Goal: Task Accomplishment & Management: Manage account settings

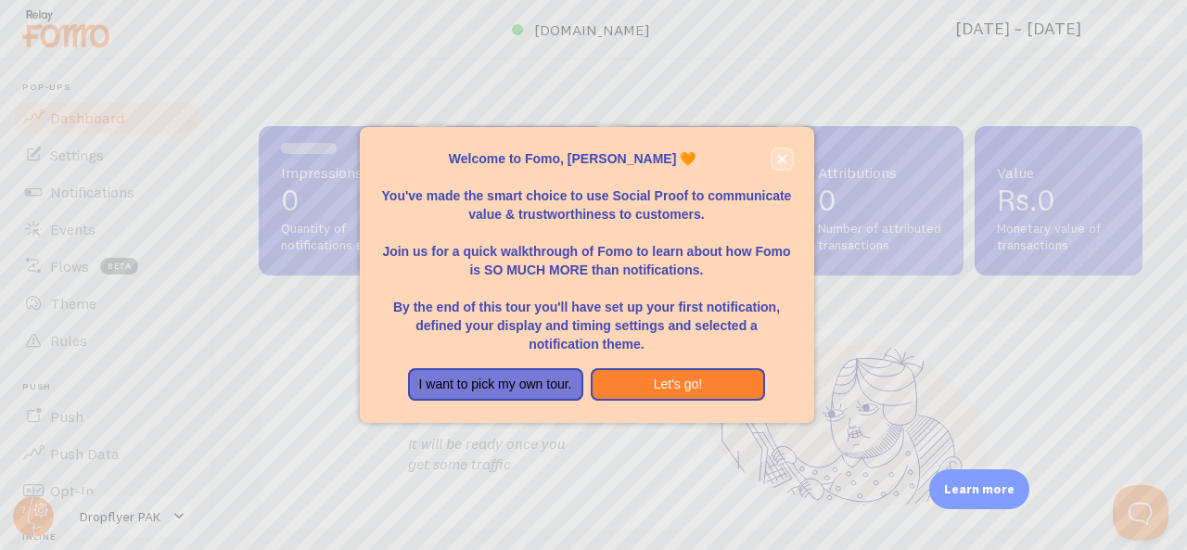
click at [787, 159] on button "close," at bounding box center [781, 158] width 19 height 19
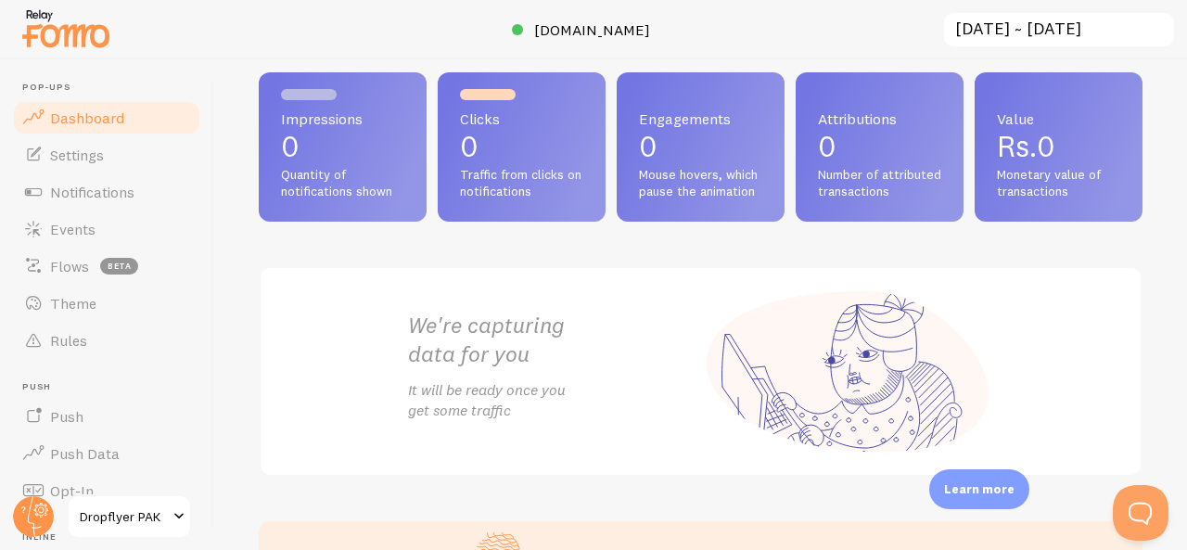
scroll to position [185, 0]
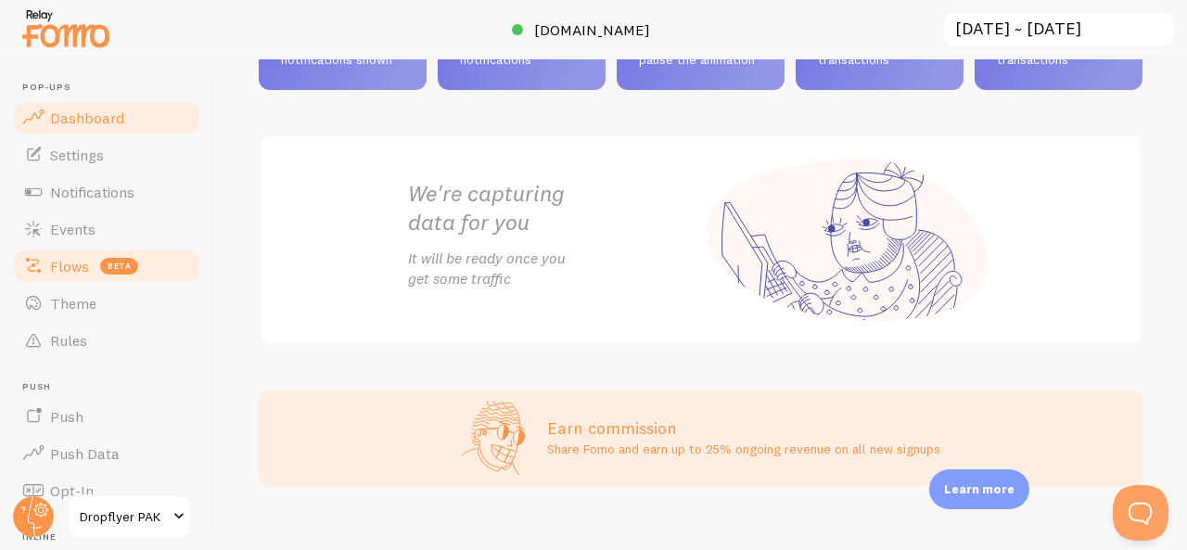
click at [83, 272] on span "Flows" at bounding box center [69, 266] width 39 height 19
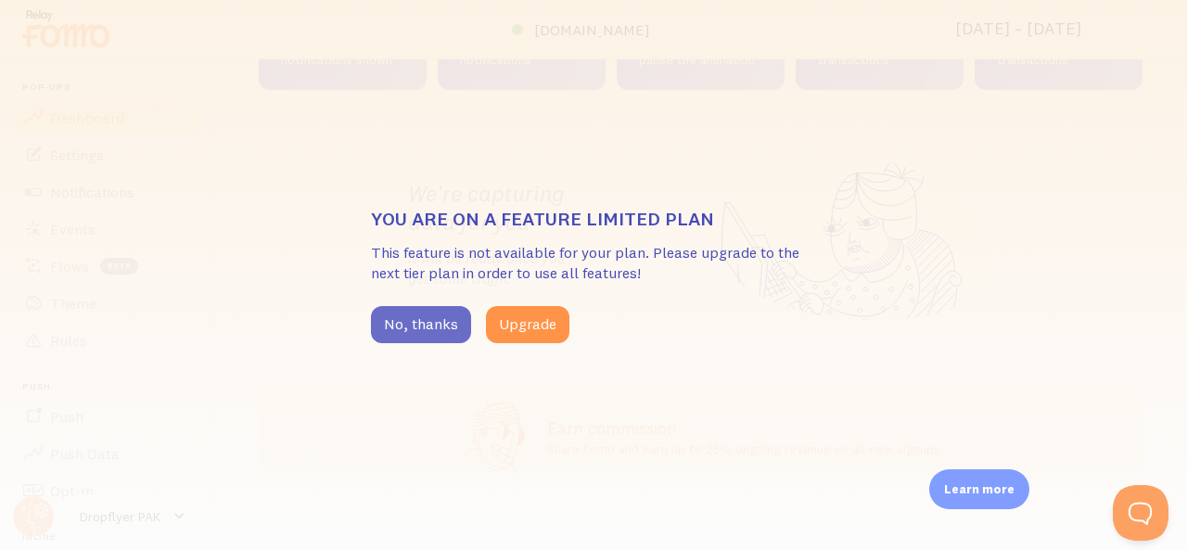
click at [443, 324] on button "No, thanks" at bounding box center [421, 324] width 100 height 37
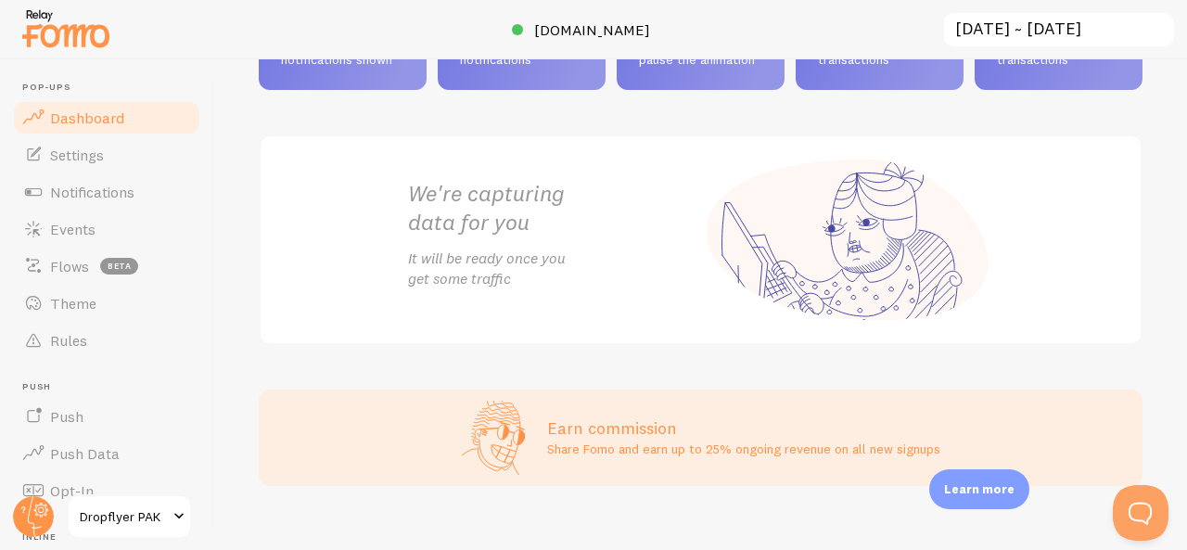
click at [100, 118] on span "Dashboard" at bounding box center [87, 117] width 74 height 19
click at [71, 303] on span "Theme" at bounding box center [73, 303] width 46 height 19
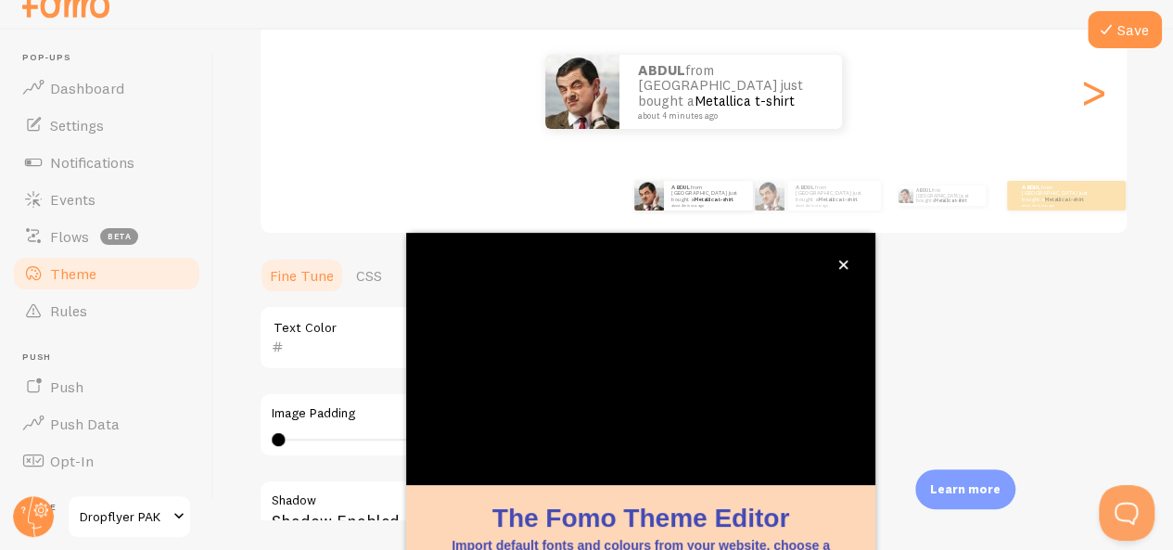
scroll to position [130, 0]
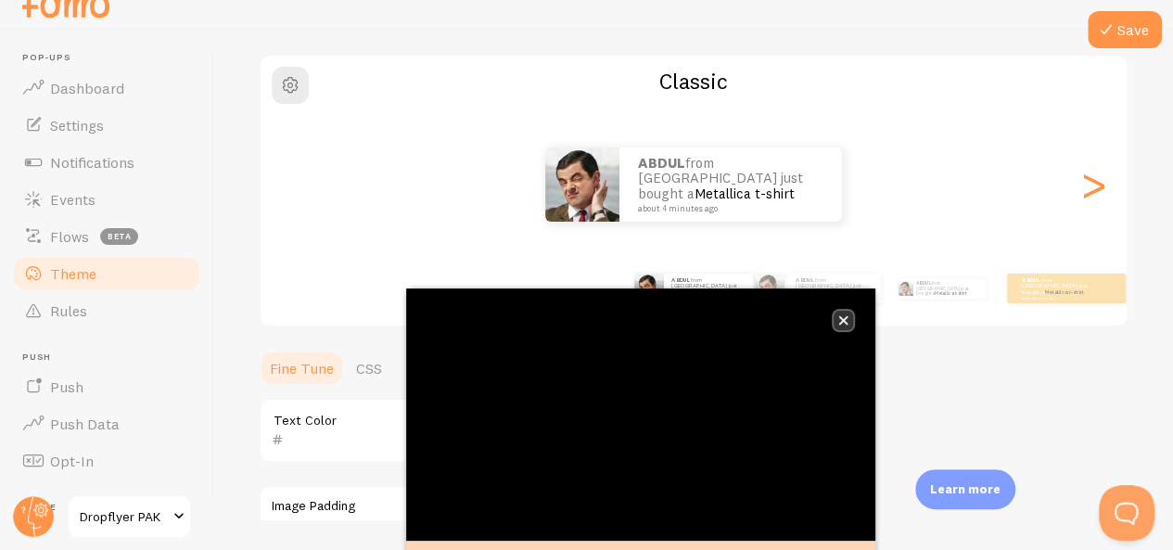
click at [840, 325] on button "close," at bounding box center [843, 320] width 19 height 19
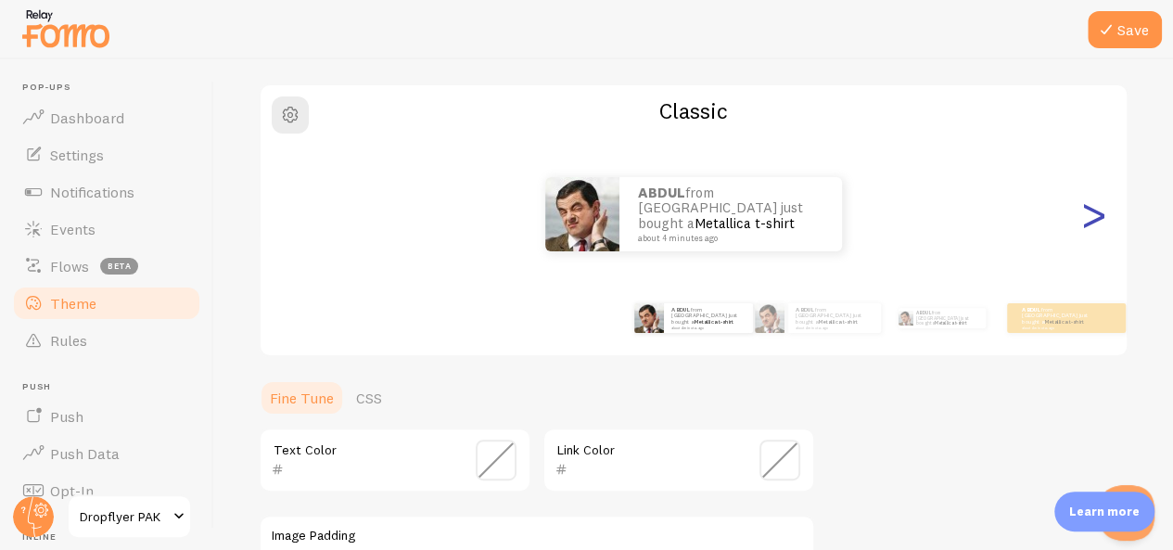
scroll to position [0, 0]
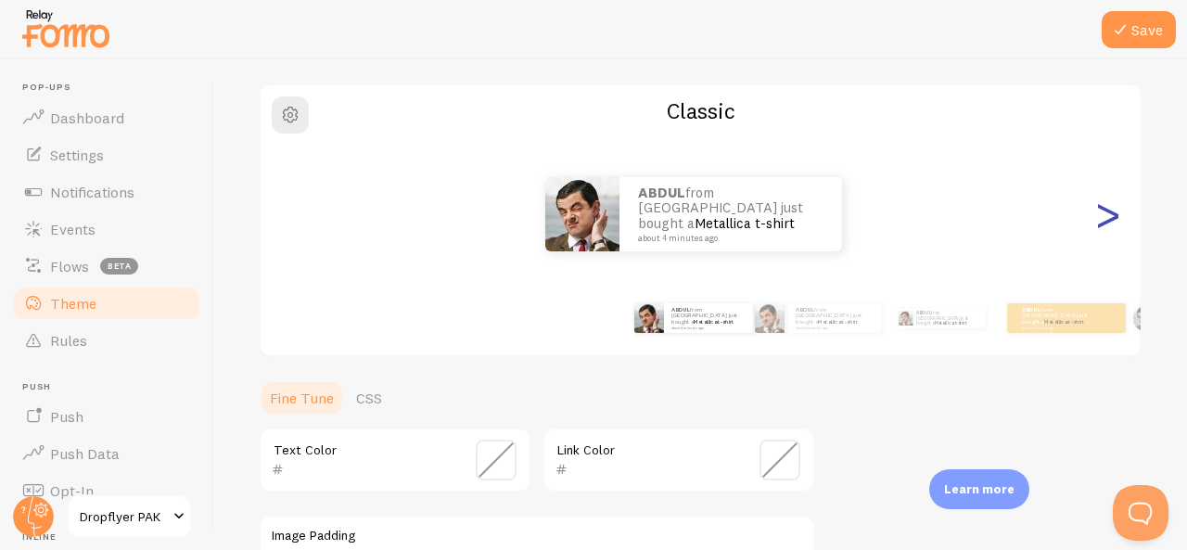
click at [1096, 220] on div ">" at bounding box center [1107, 214] width 22 height 134
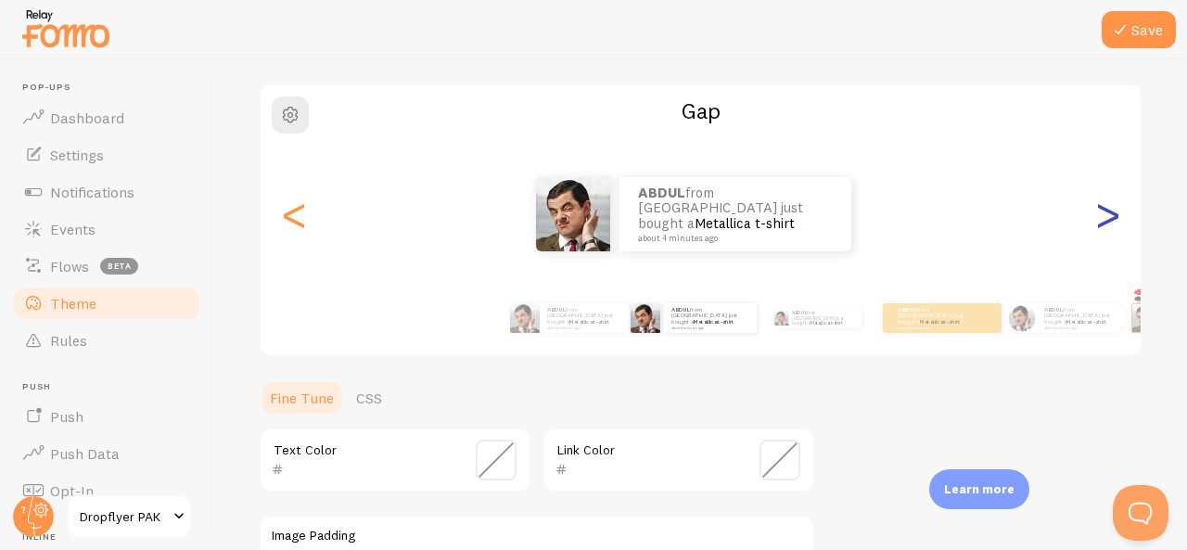
click at [1096, 220] on div ">" at bounding box center [1107, 214] width 22 height 134
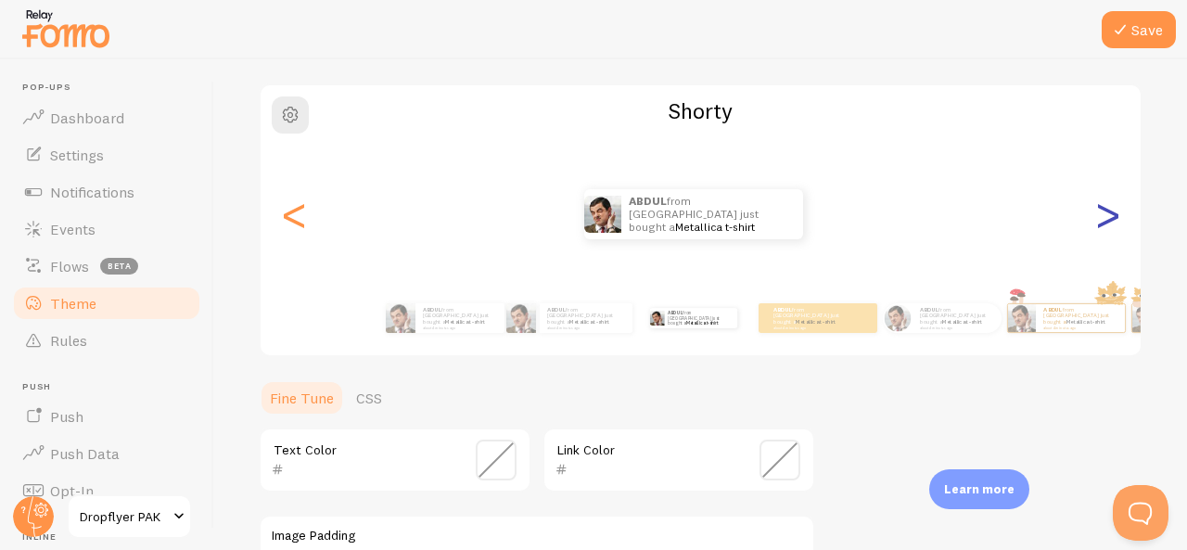
click at [1096, 220] on div ">" at bounding box center [1107, 214] width 22 height 134
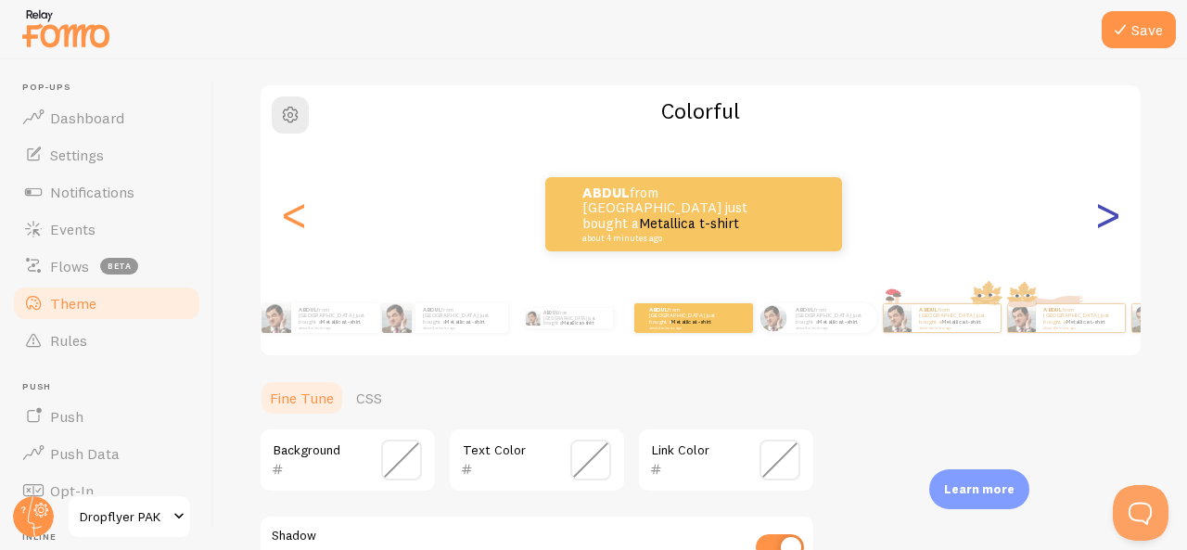
click at [1096, 220] on div ">" at bounding box center [1107, 214] width 22 height 134
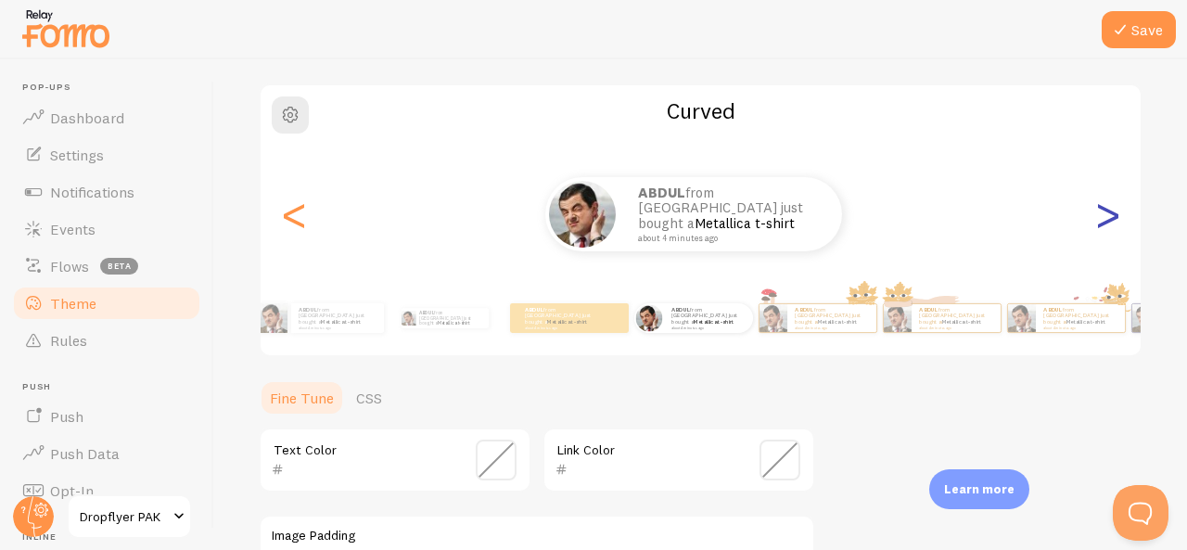
click at [1096, 220] on div ">" at bounding box center [1107, 214] width 22 height 134
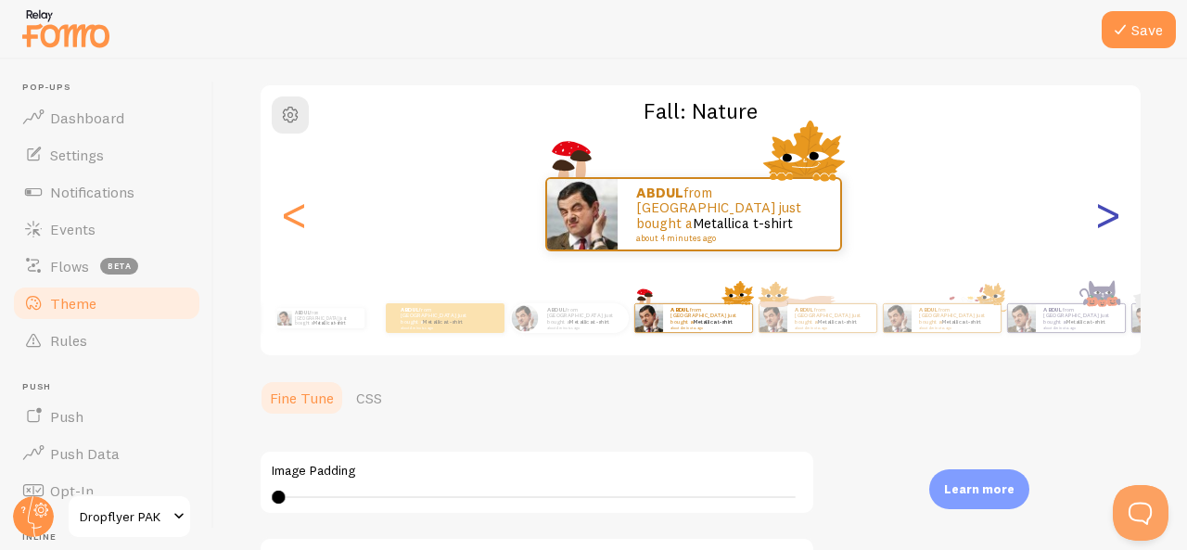
type input "0"
click at [1096, 220] on div ">" at bounding box center [1107, 214] width 22 height 134
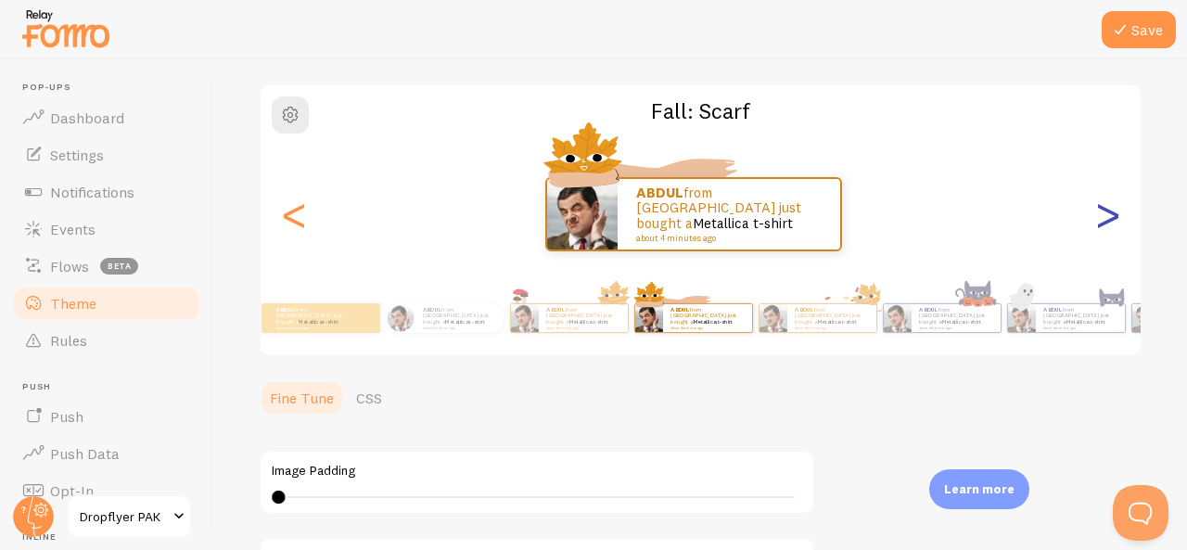
click at [1096, 220] on div ">" at bounding box center [1107, 214] width 22 height 134
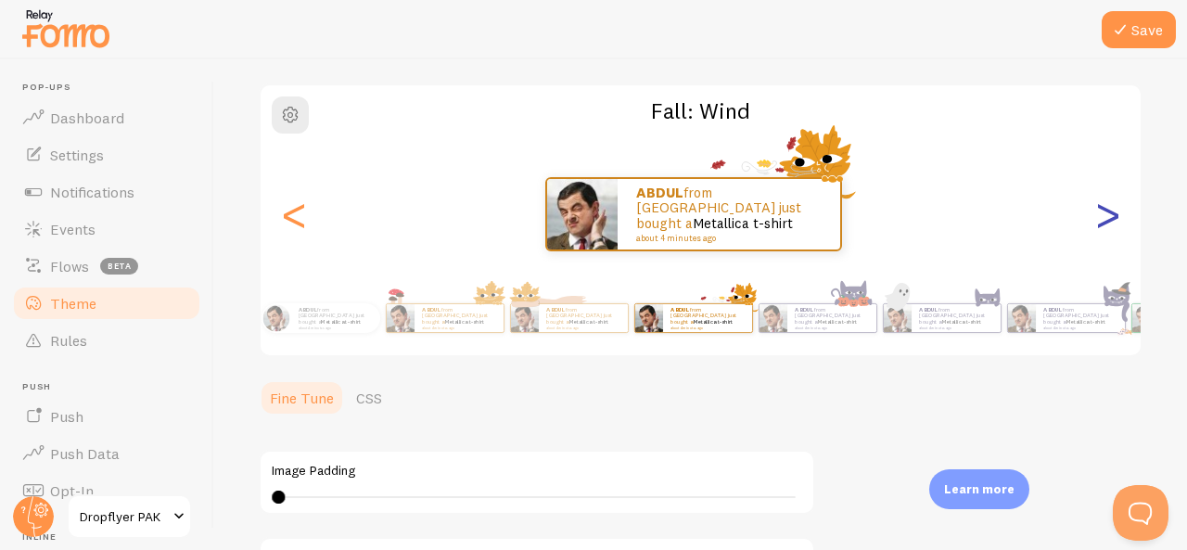
click at [1096, 220] on div ">" at bounding box center [1107, 214] width 22 height 134
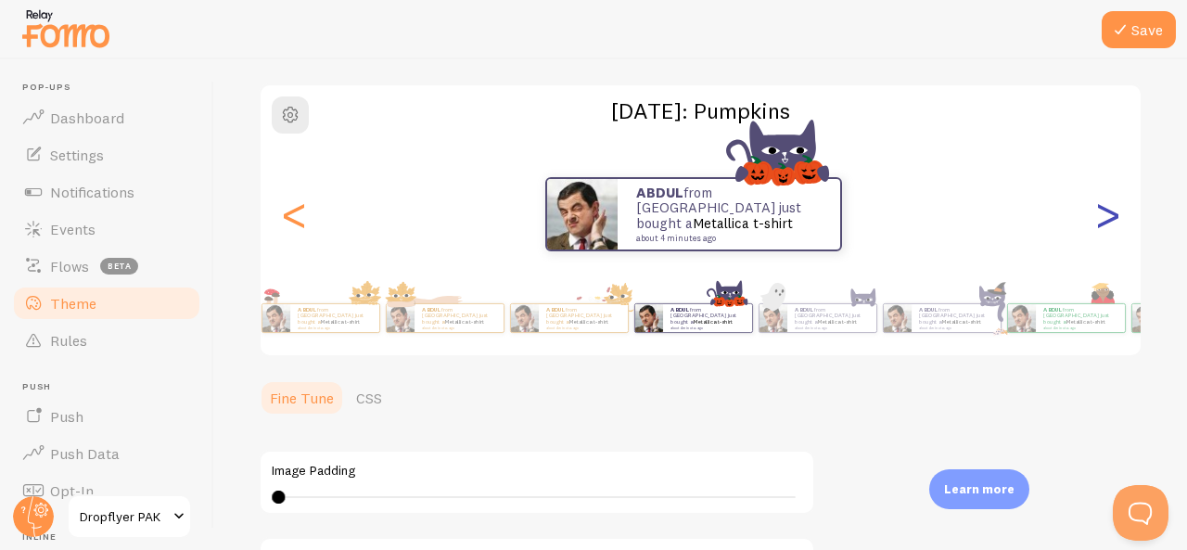
click at [1096, 220] on div ">" at bounding box center [1107, 214] width 22 height 134
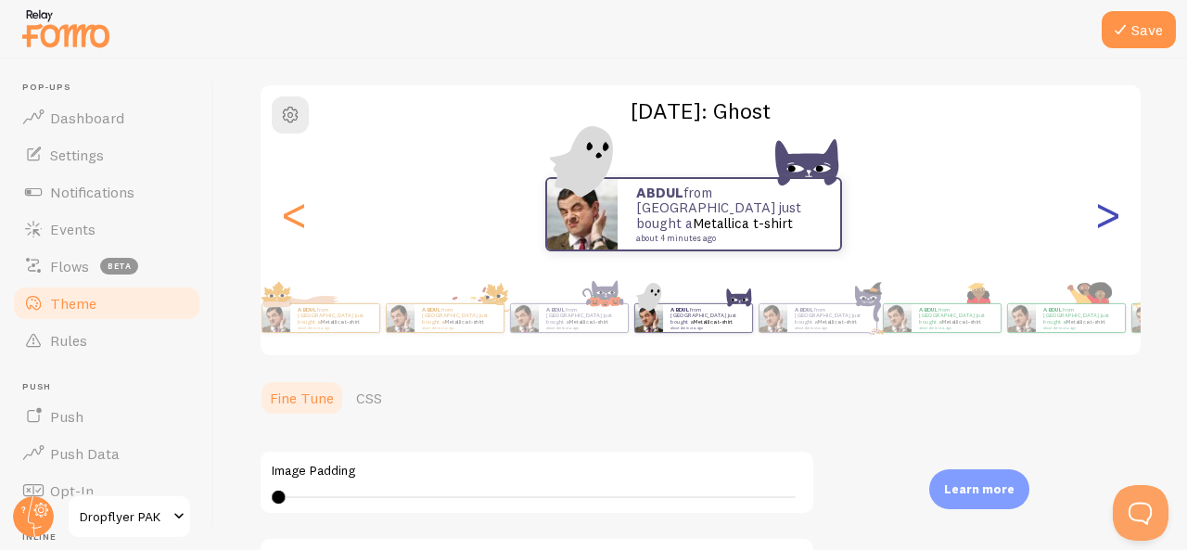
click at [1096, 220] on div ">" at bounding box center [1107, 214] width 22 height 134
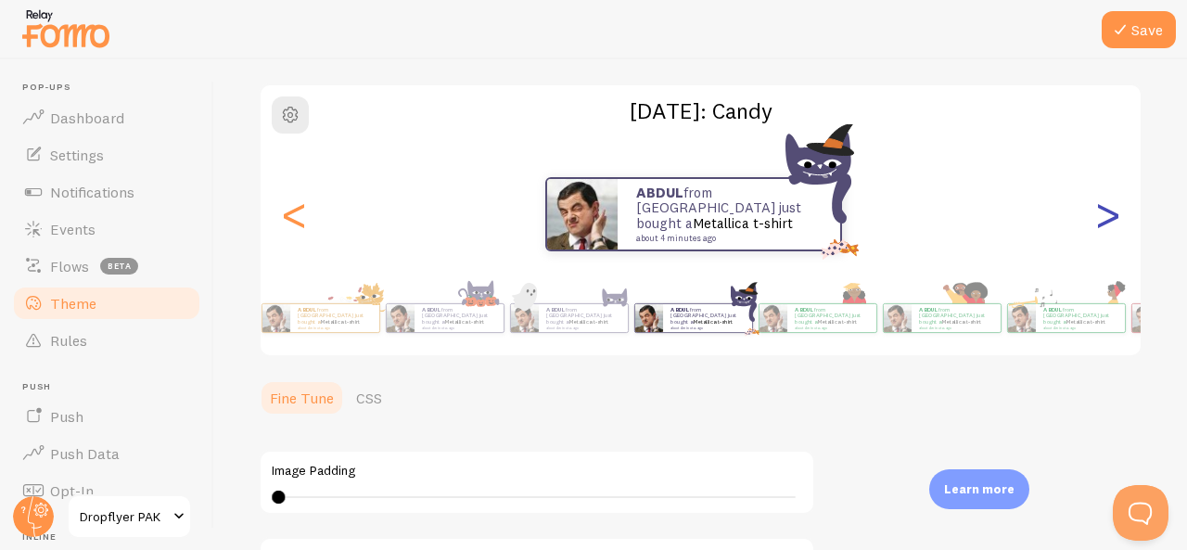
click at [1096, 220] on div ">" at bounding box center [1107, 214] width 22 height 134
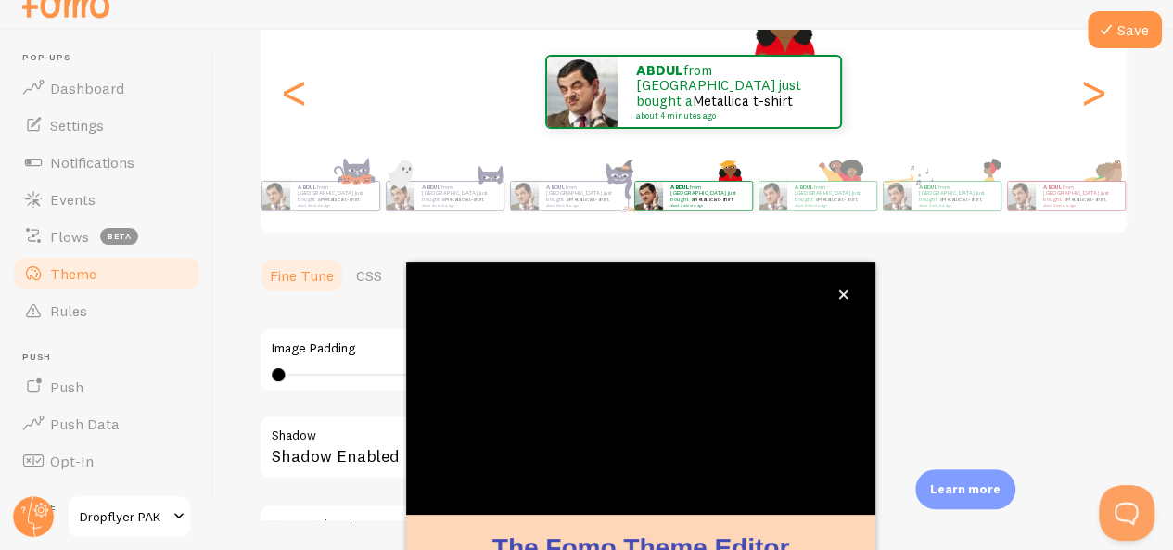
scroll to position [37, 0]
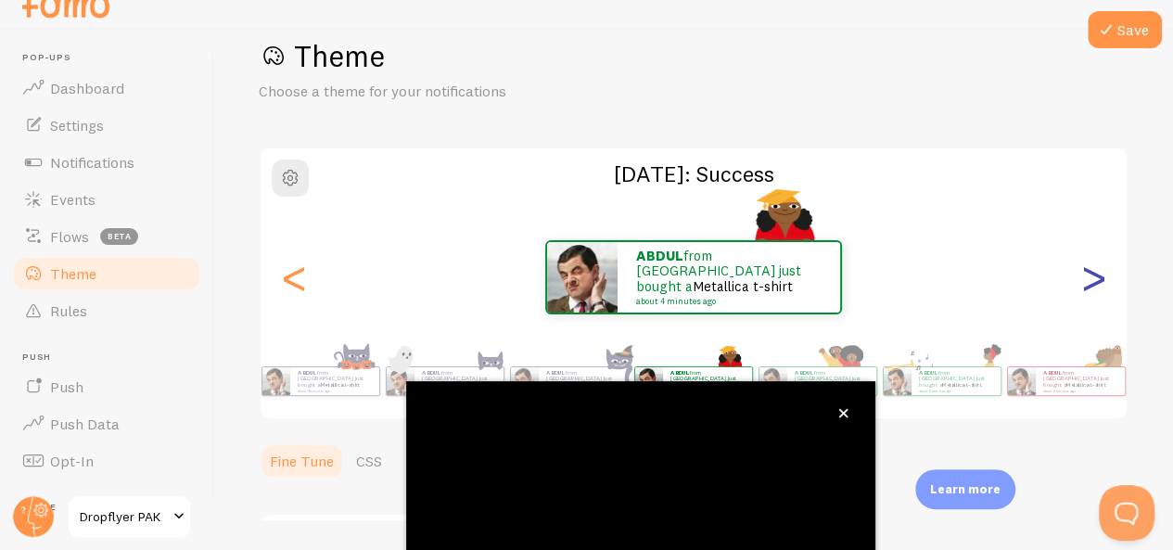
click at [1082, 284] on div ">" at bounding box center [1093, 277] width 22 height 134
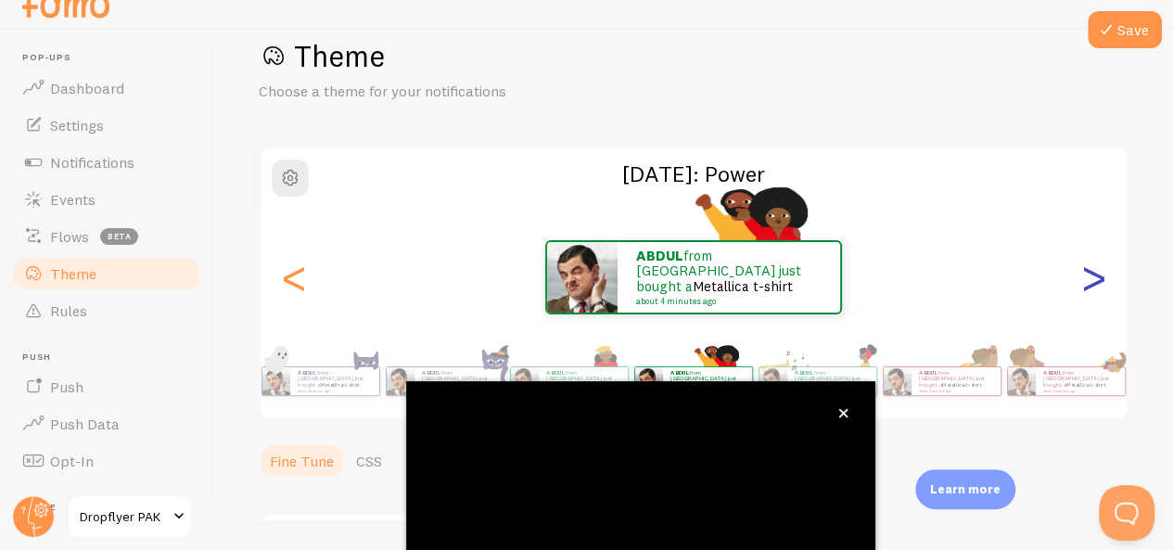
click at [1082, 284] on div ">" at bounding box center [1093, 277] width 22 height 134
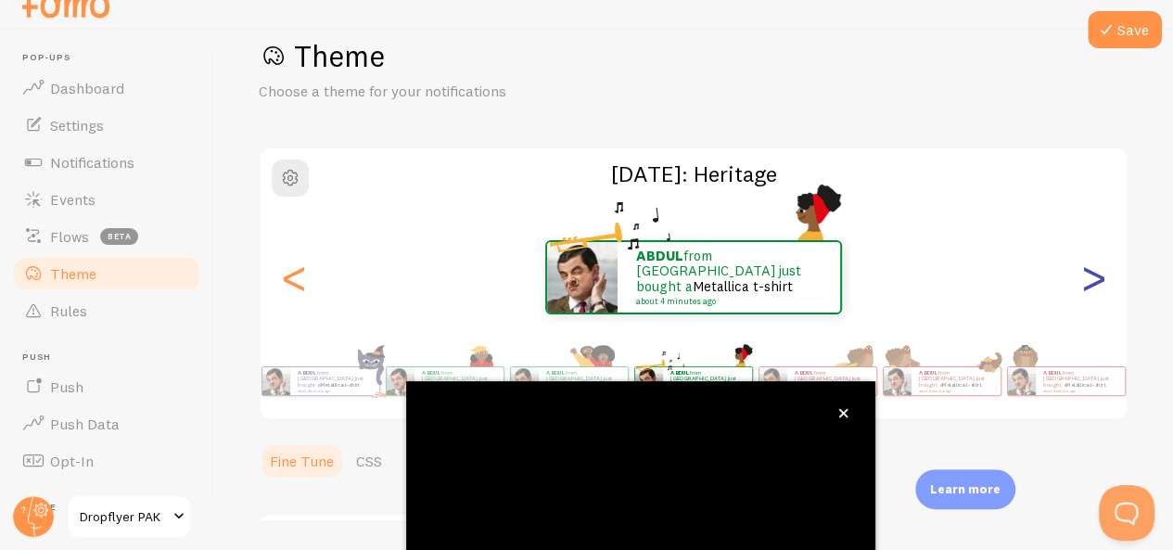
click at [1082, 284] on div ">" at bounding box center [1093, 277] width 22 height 134
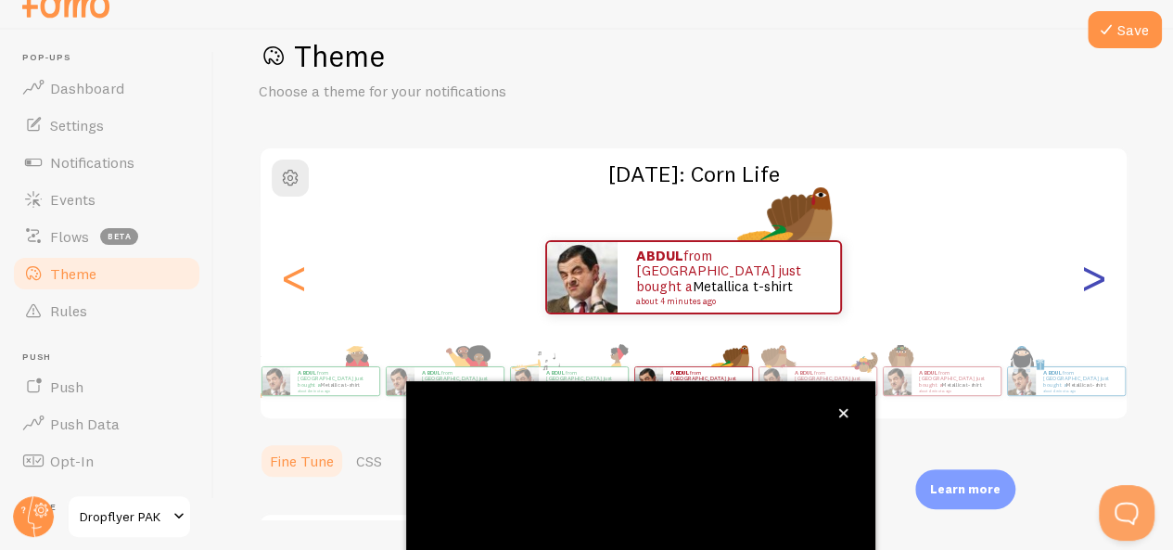
click at [1082, 284] on div ">" at bounding box center [1093, 277] width 22 height 134
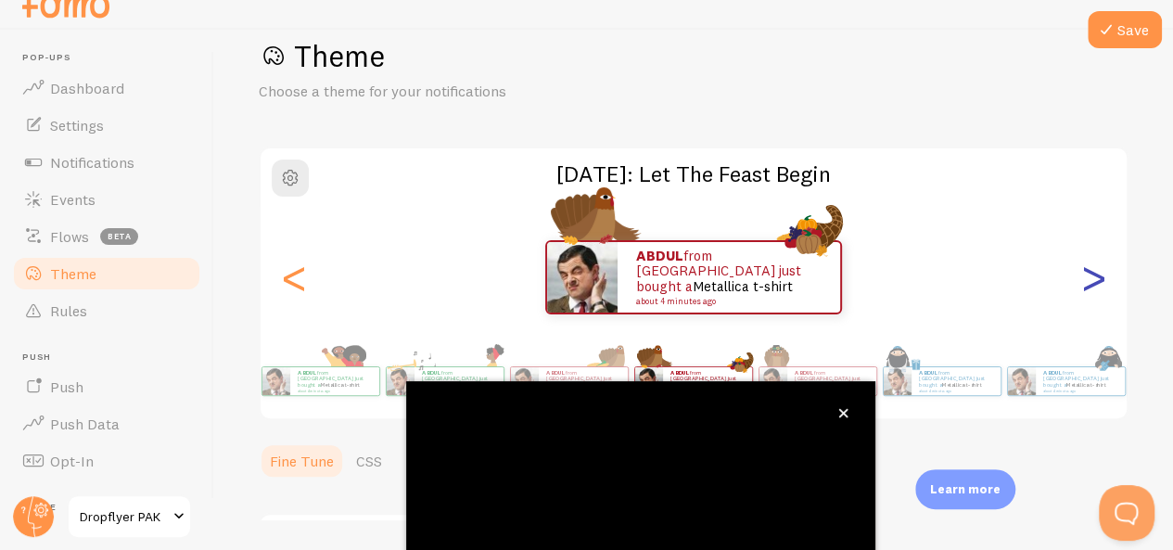
click at [1082, 274] on div ">" at bounding box center [1093, 277] width 22 height 134
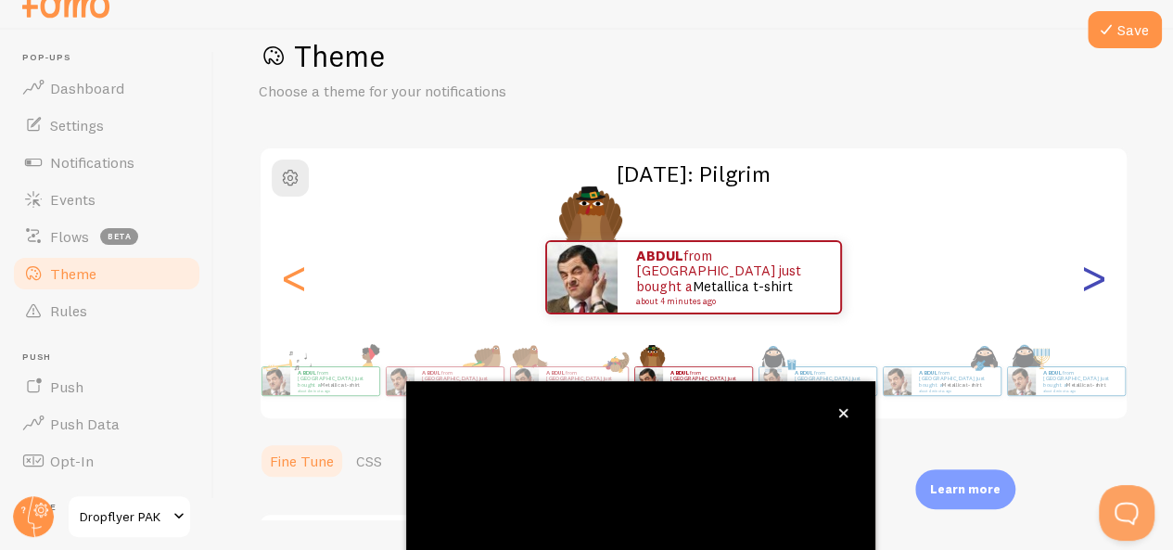
click at [1082, 274] on div ">" at bounding box center [1093, 277] width 22 height 134
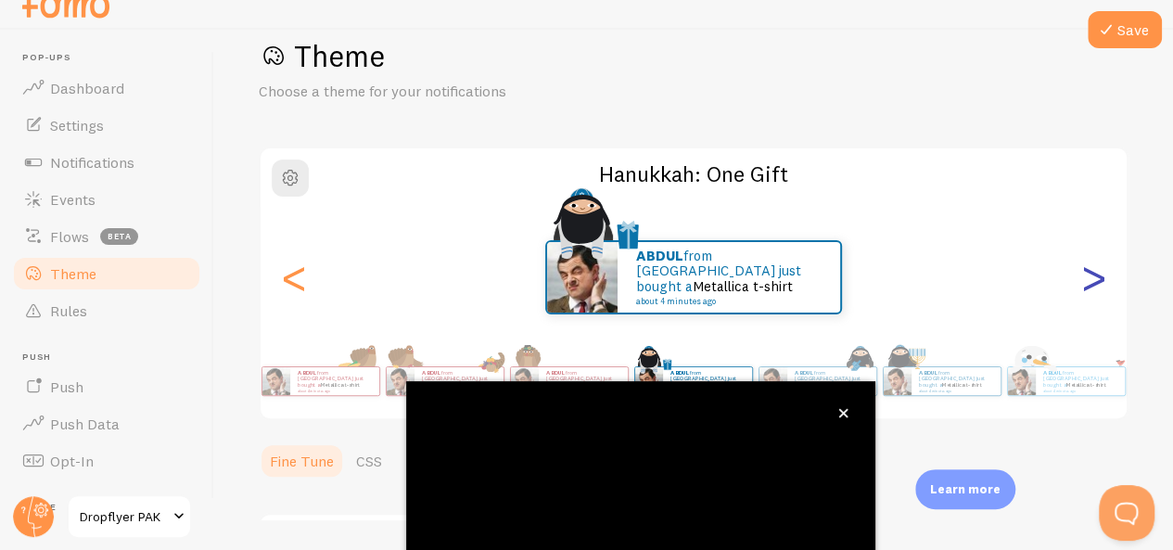
click at [1082, 274] on div ">" at bounding box center [1093, 277] width 22 height 134
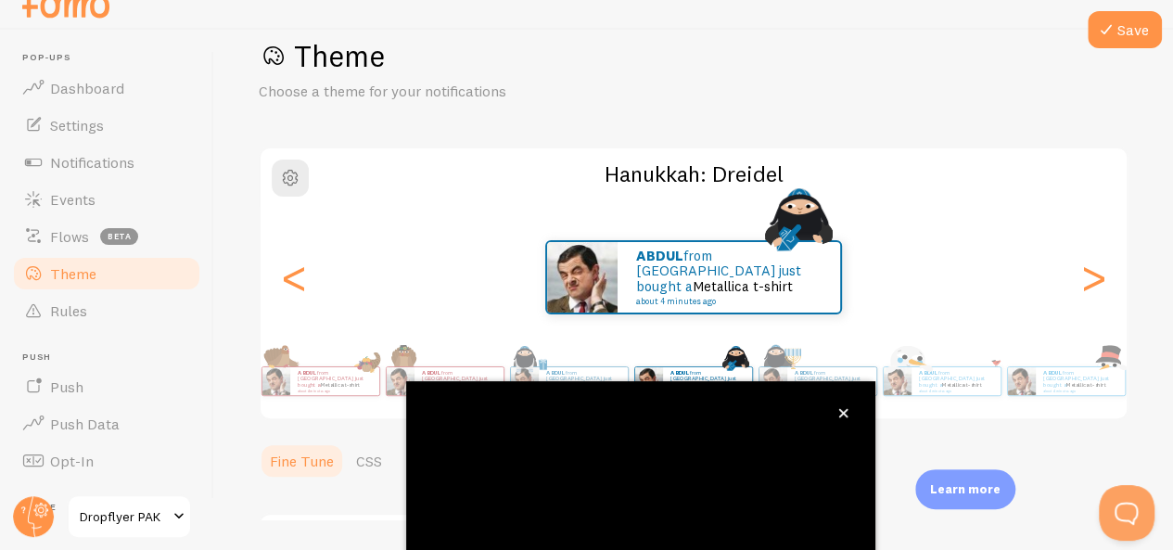
click at [314, 279] on div "[PERSON_NAME] from [GEOGRAPHIC_DATA] just bought a Metallica t-shirt about 4 mi…" at bounding box center [694, 277] width 866 height 74
click at [299, 296] on div "<" at bounding box center [294, 277] width 22 height 134
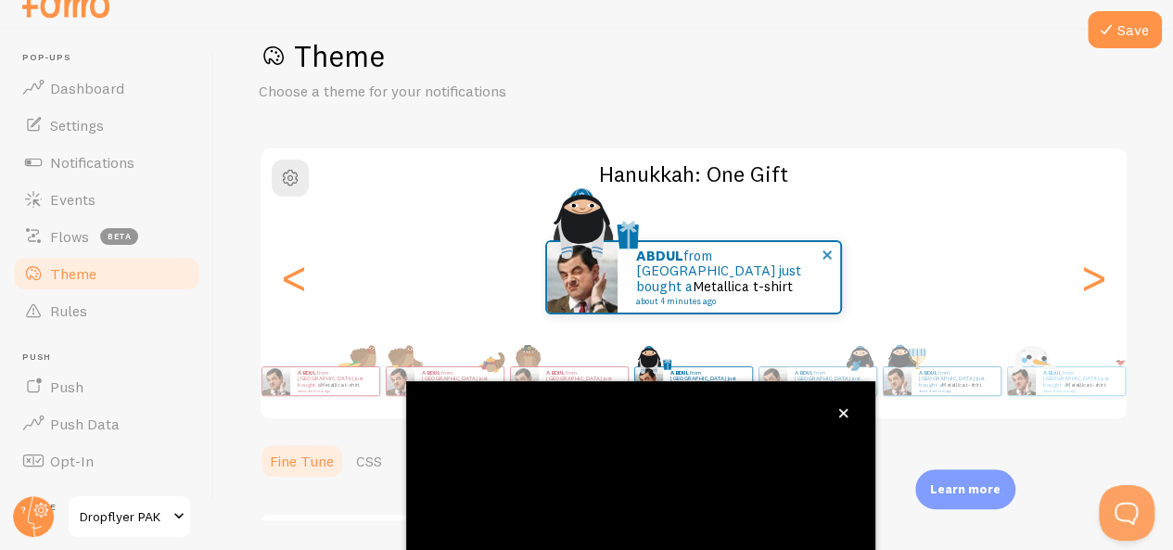
click at [712, 301] on div "[PERSON_NAME] from [GEOGRAPHIC_DATA] just bought a Metallica t-shirt about 4 mi…" at bounding box center [728, 277] width 223 height 70
click at [845, 418] on button "close," at bounding box center [843, 412] width 19 height 19
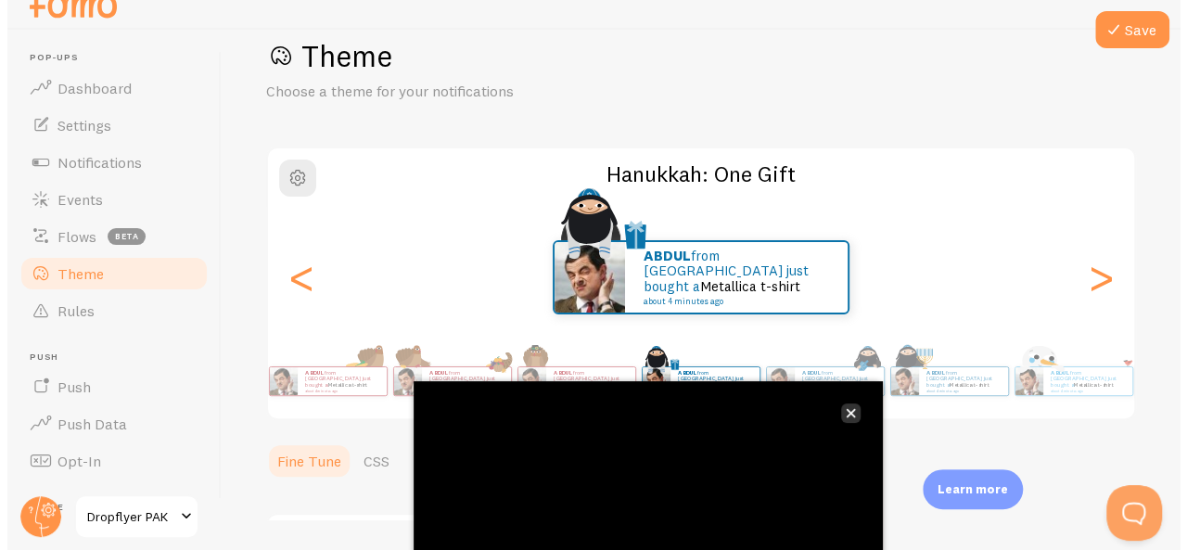
scroll to position [0, 0]
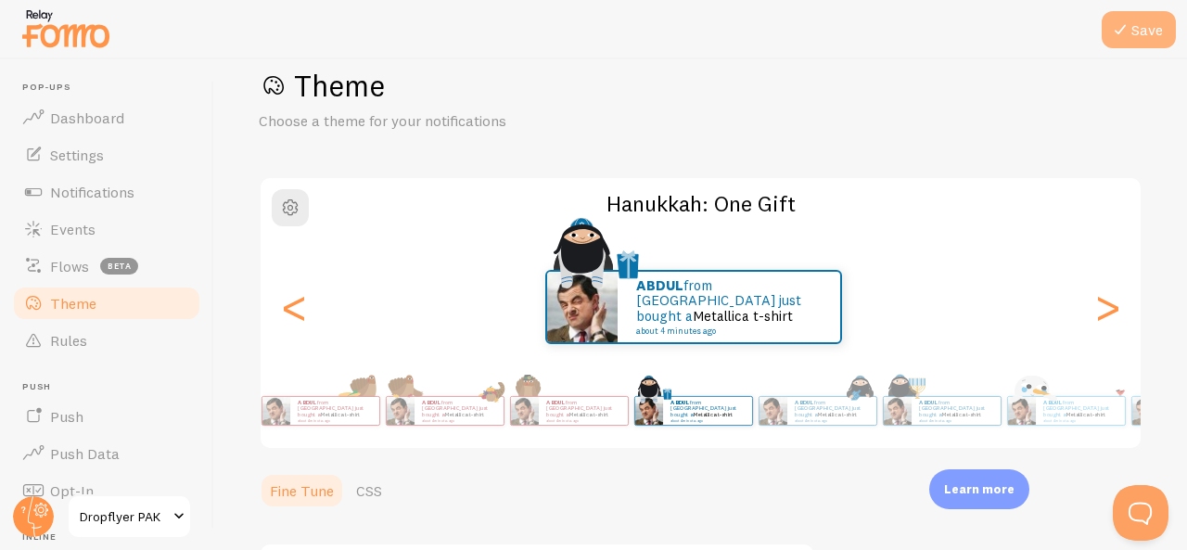
click at [1115, 47] on button "Save" at bounding box center [1138, 29] width 74 height 37
click at [1117, 39] on icon at bounding box center [1120, 30] width 22 height 22
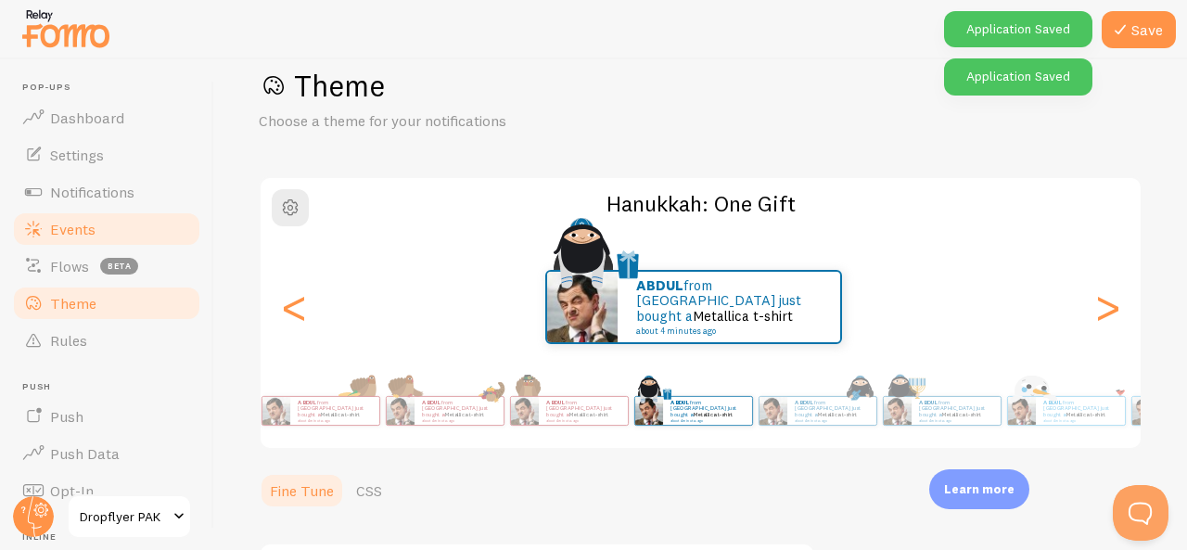
click at [82, 225] on span "Events" at bounding box center [72, 229] width 45 height 19
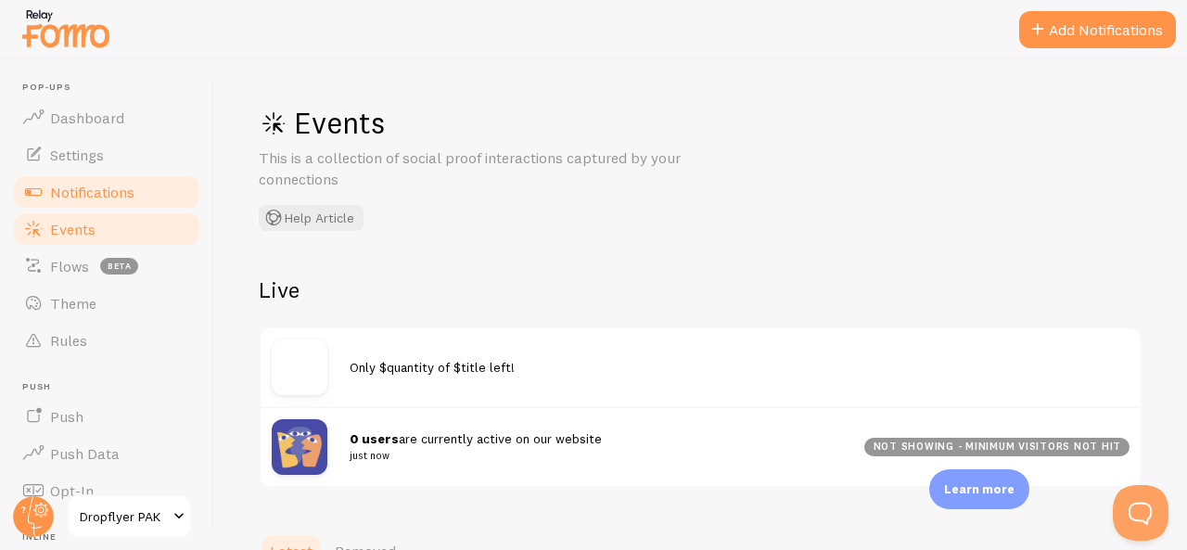
click at [83, 191] on span "Notifications" at bounding box center [92, 192] width 84 height 19
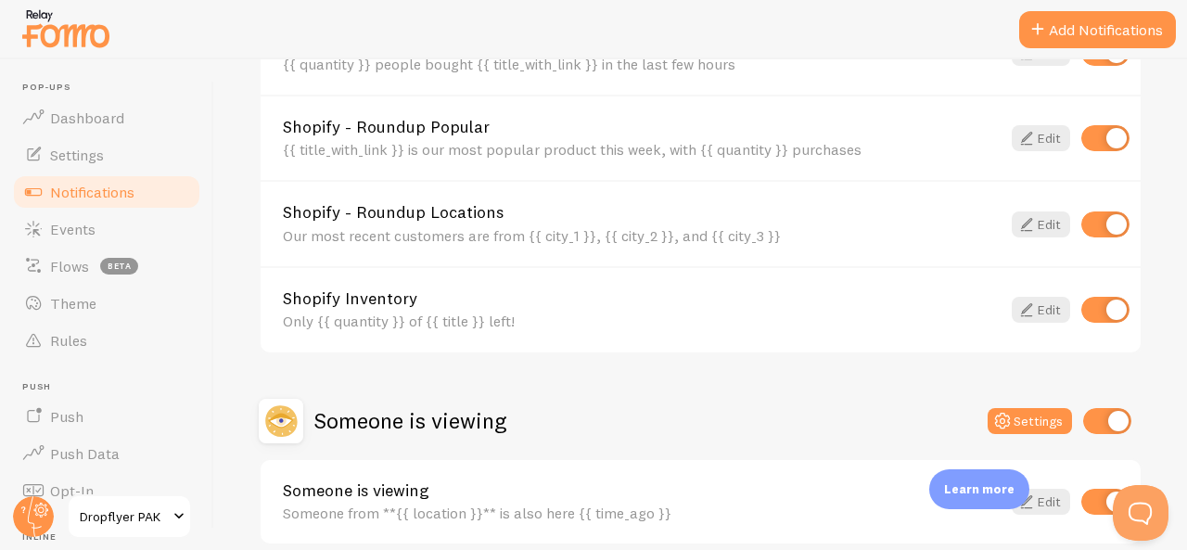
scroll to position [927, 0]
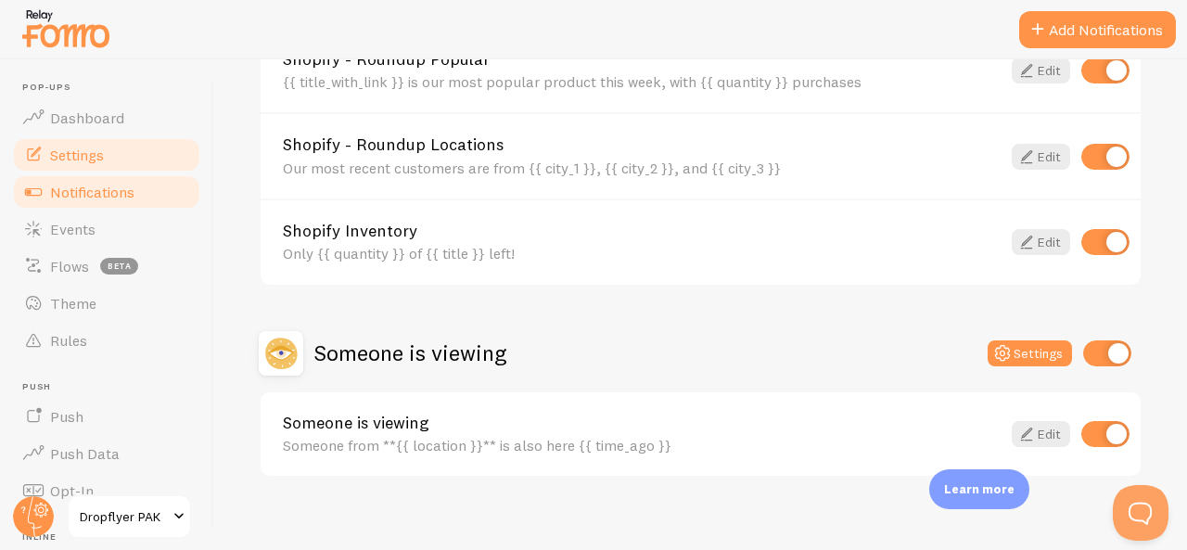
click at [70, 157] on span "Settings" at bounding box center [77, 155] width 54 height 19
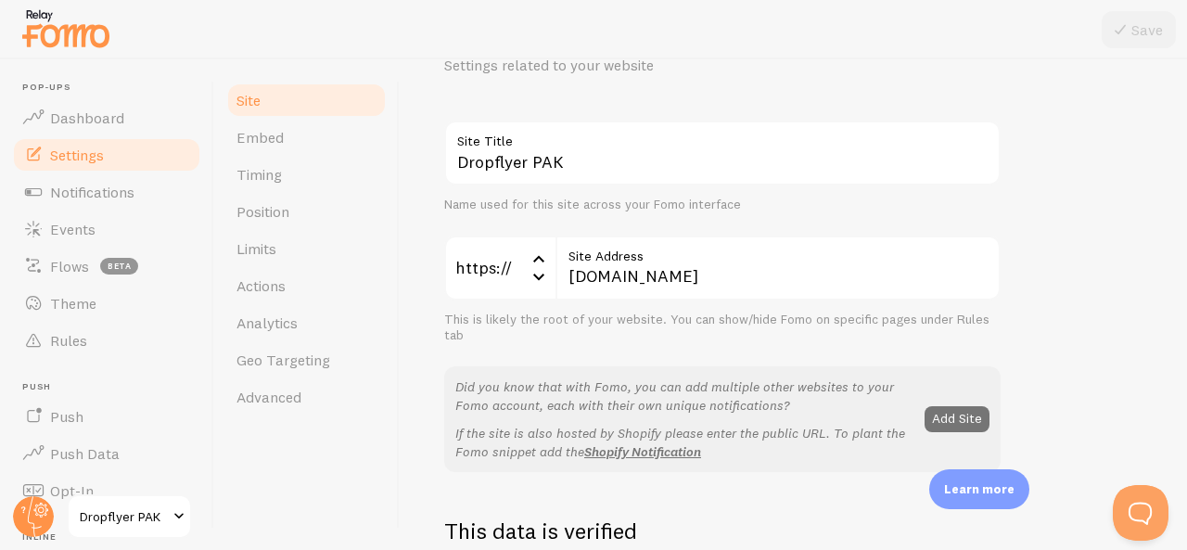
scroll to position [185, 0]
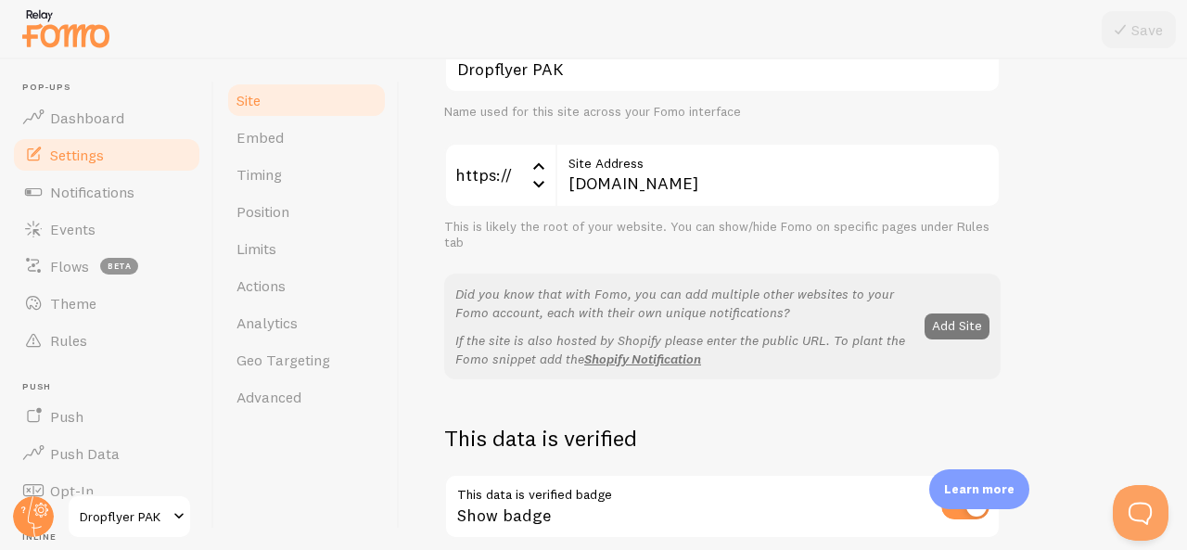
click at [946, 322] on button "Add Site" at bounding box center [956, 326] width 65 height 26
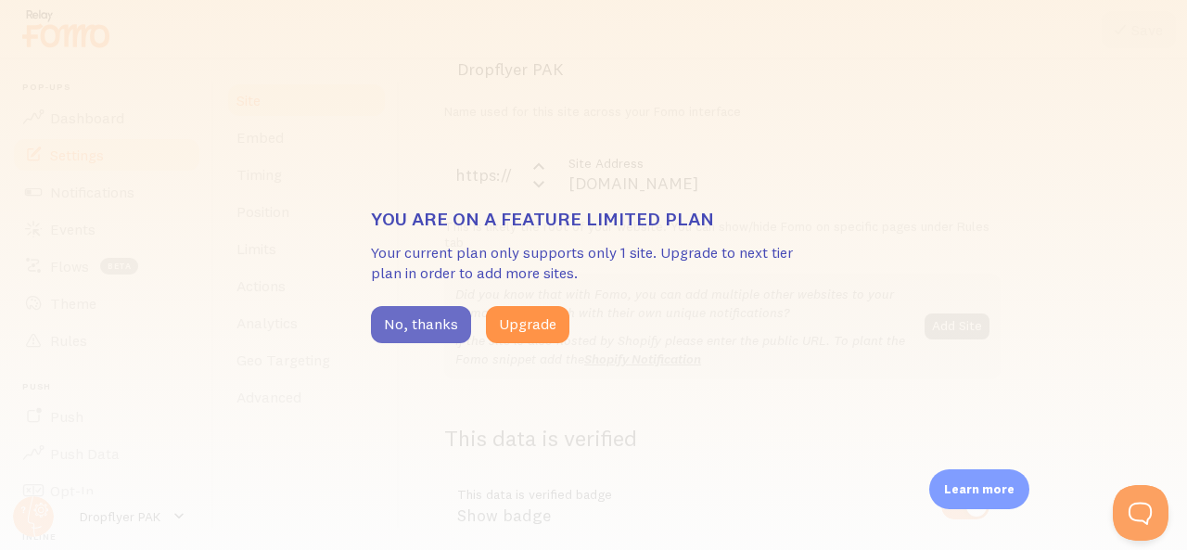
click at [434, 333] on button "No, thanks" at bounding box center [421, 324] width 100 height 37
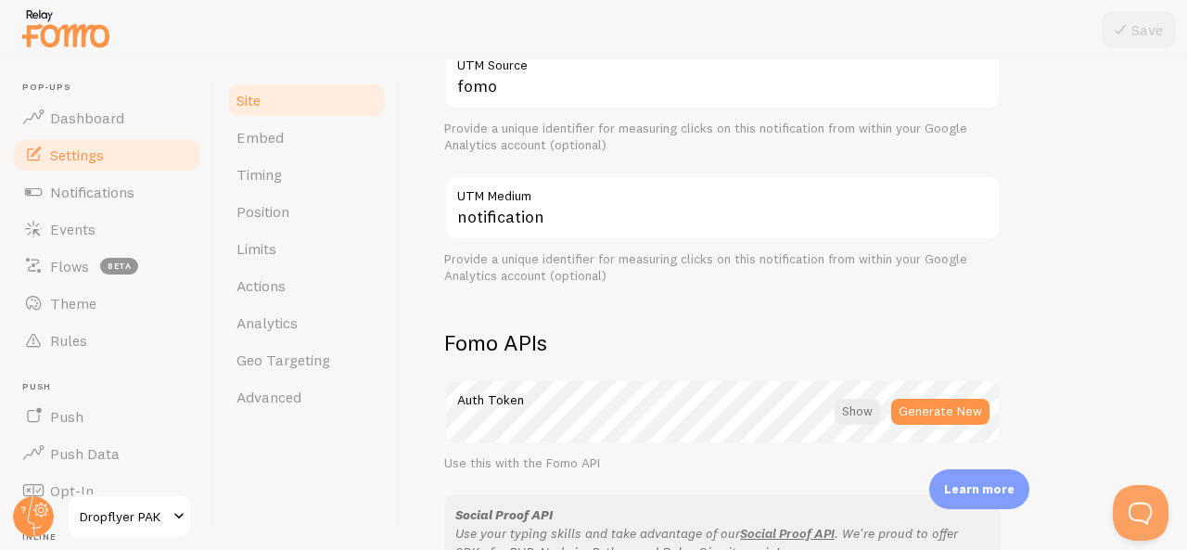
scroll to position [834, 0]
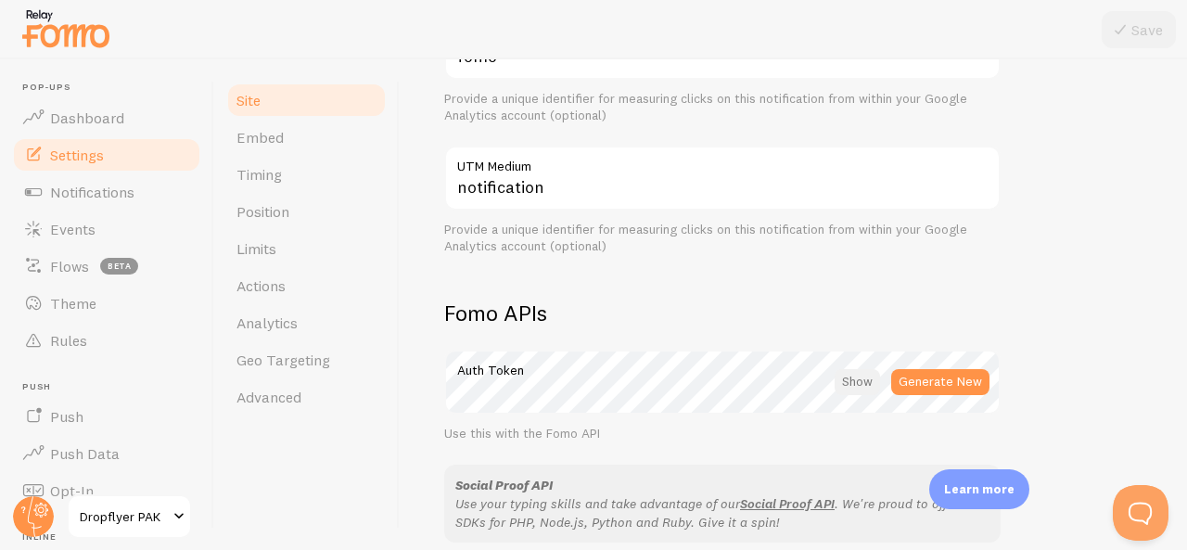
click at [851, 375] on div at bounding box center [856, 382] width 45 height 26
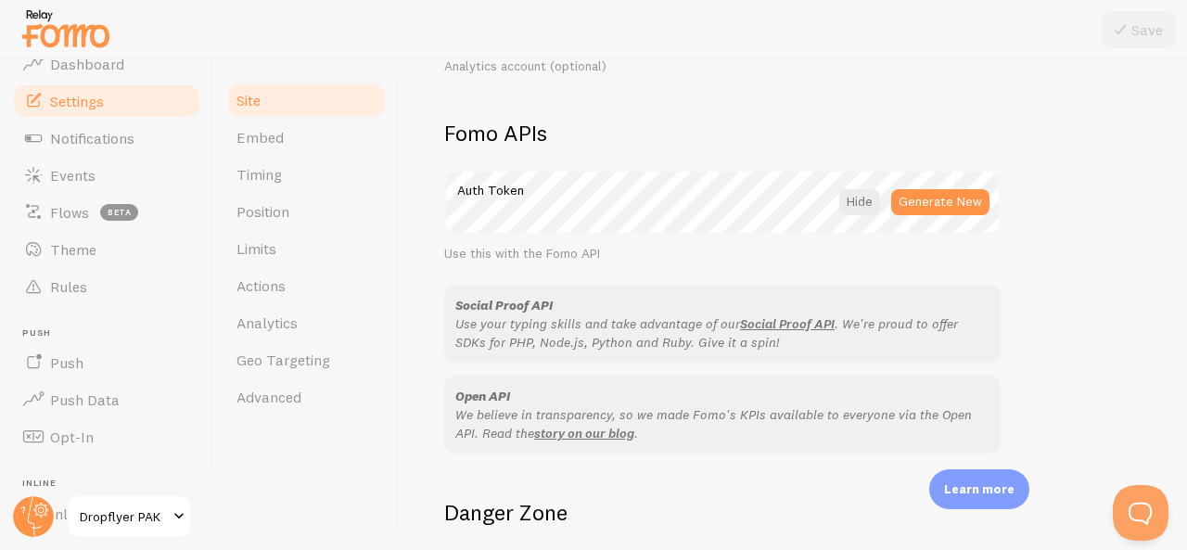
scroll to position [93, 0]
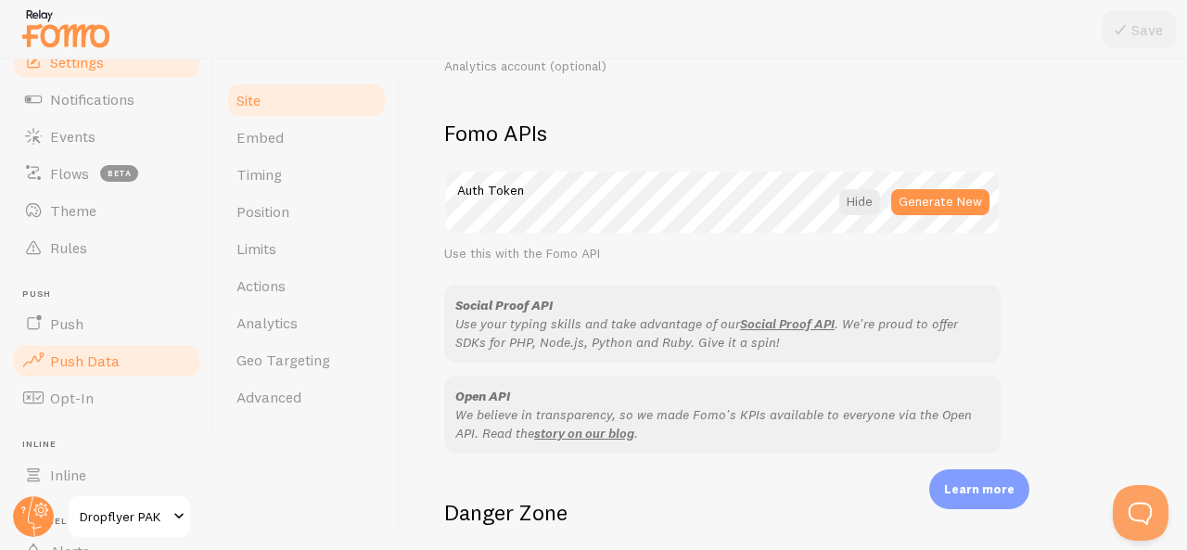
click at [130, 365] on link "Push Data" at bounding box center [106, 360] width 191 height 37
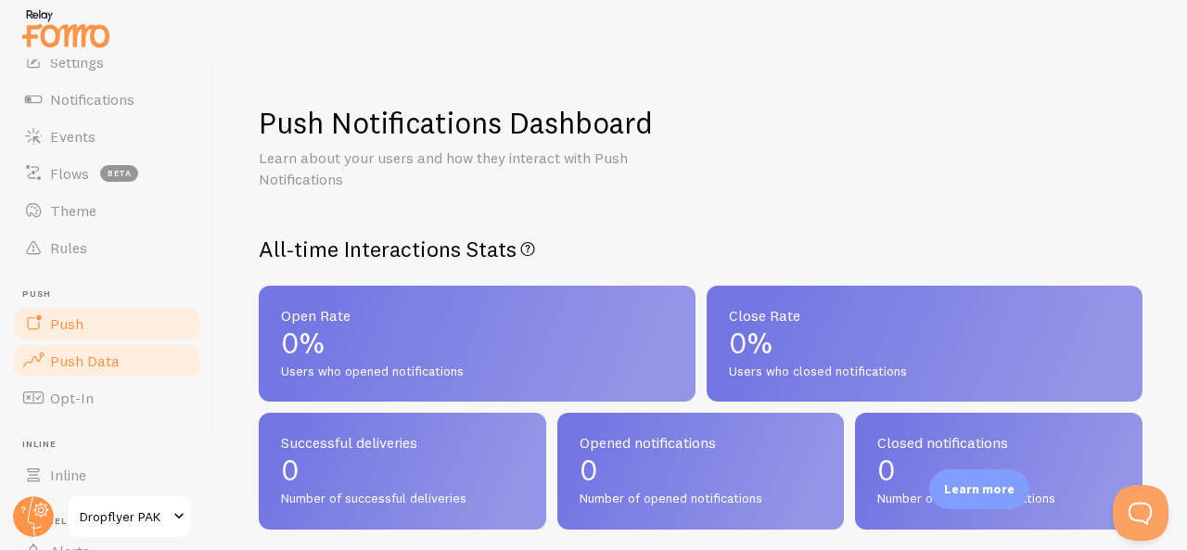
click at [109, 326] on link "Push" at bounding box center [106, 323] width 191 height 37
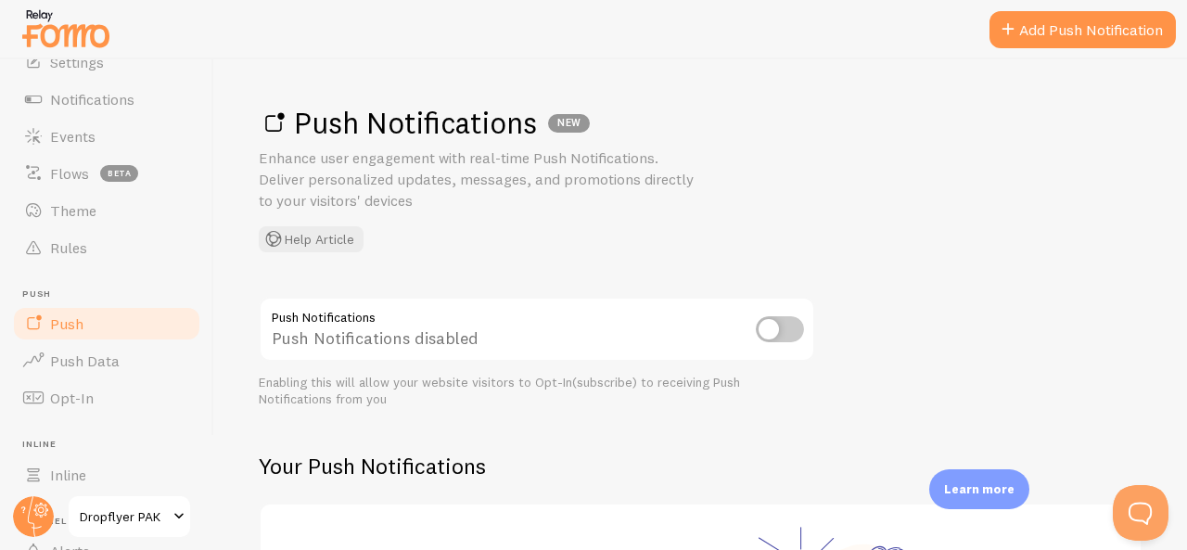
click at [769, 329] on input "checkbox" at bounding box center [780, 329] width 48 height 26
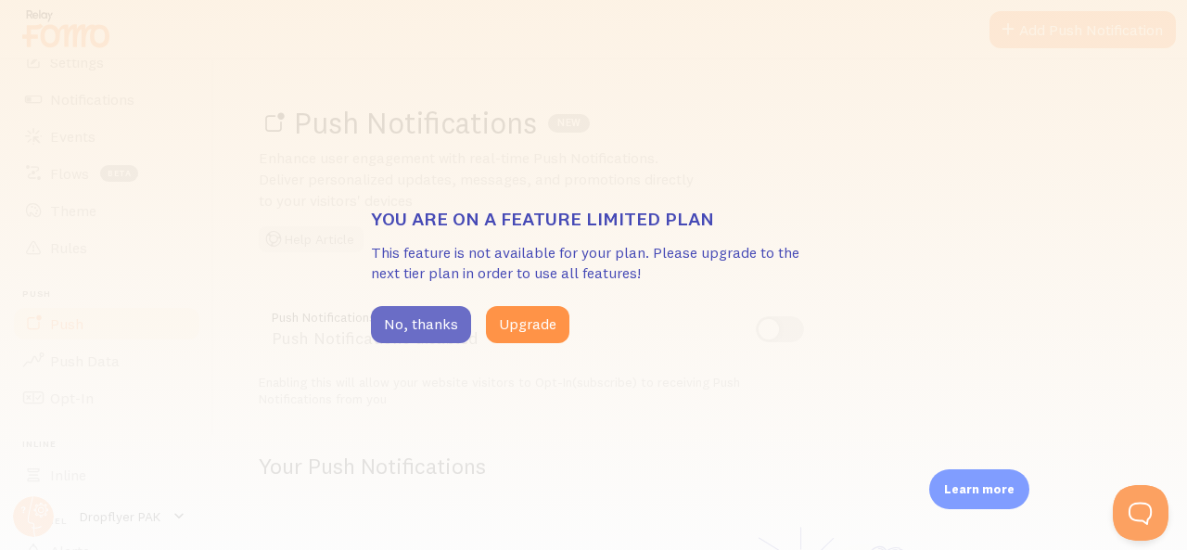
click at [434, 322] on button "No, thanks" at bounding box center [421, 324] width 100 height 37
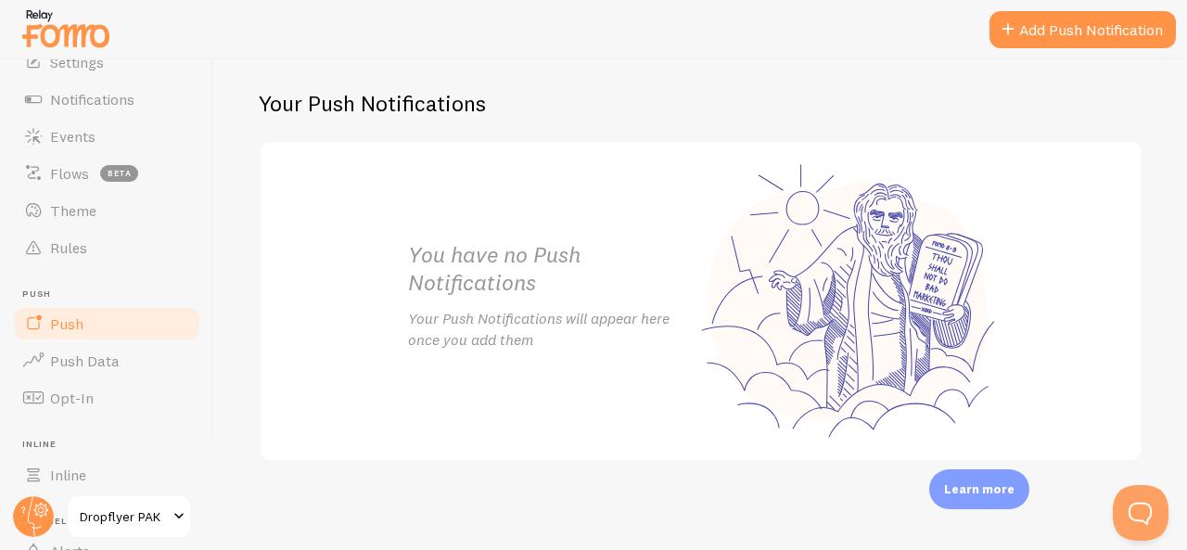
scroll to position [84, 0]
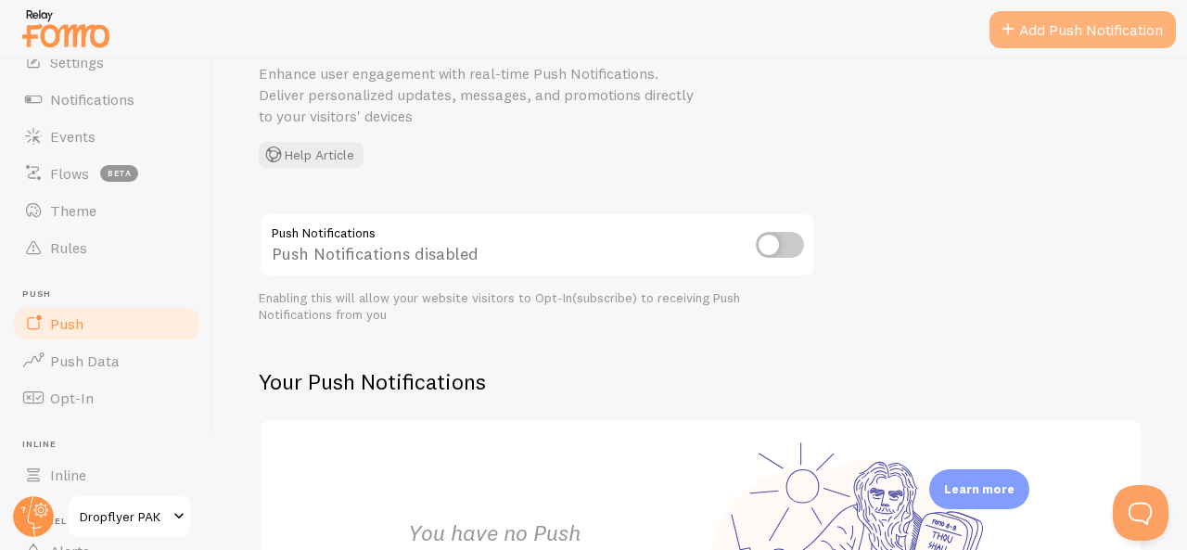
click at [1014, 26] on span at bounding box center [1008, 30] width 22 height 22
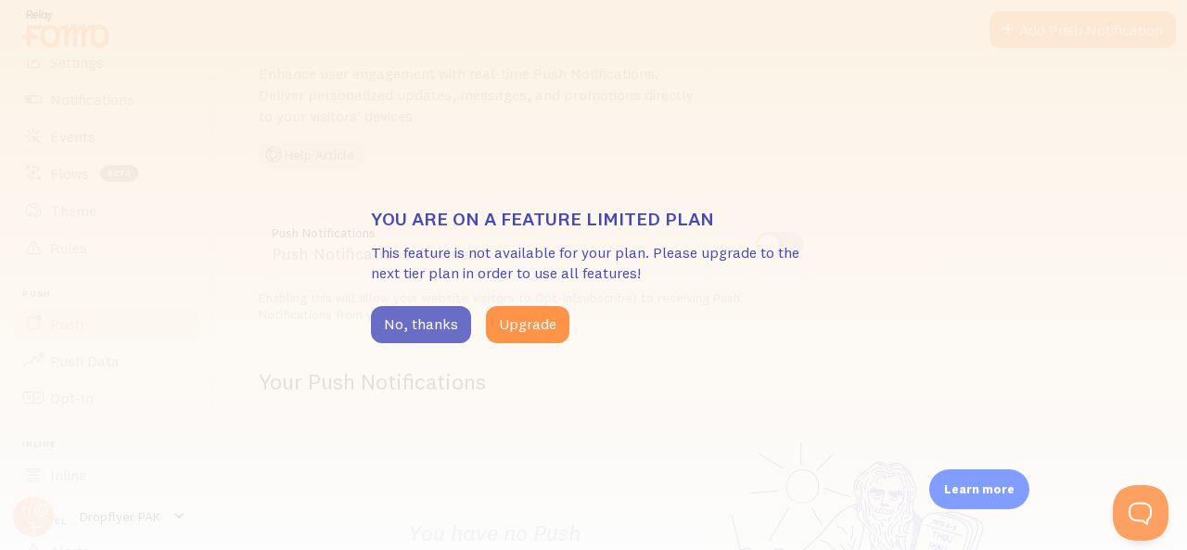
click at [445, 320] on button "No, thanks" at bounding box center [421, 324] width 100 height 37
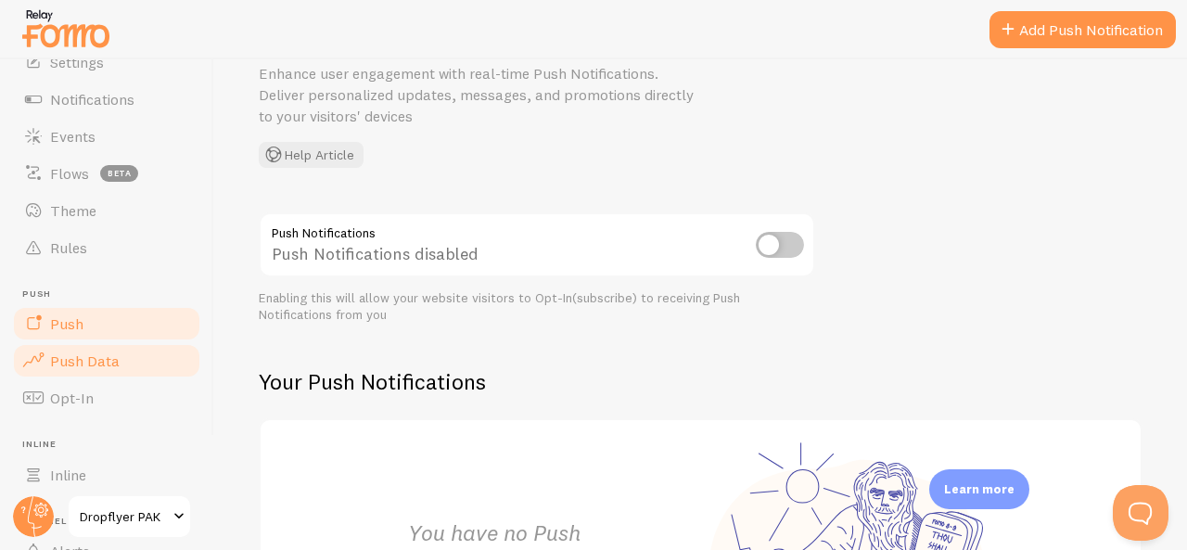
click at [127, 357] on link "Push Data" at bounding box center [106, 360] width 191 height 37
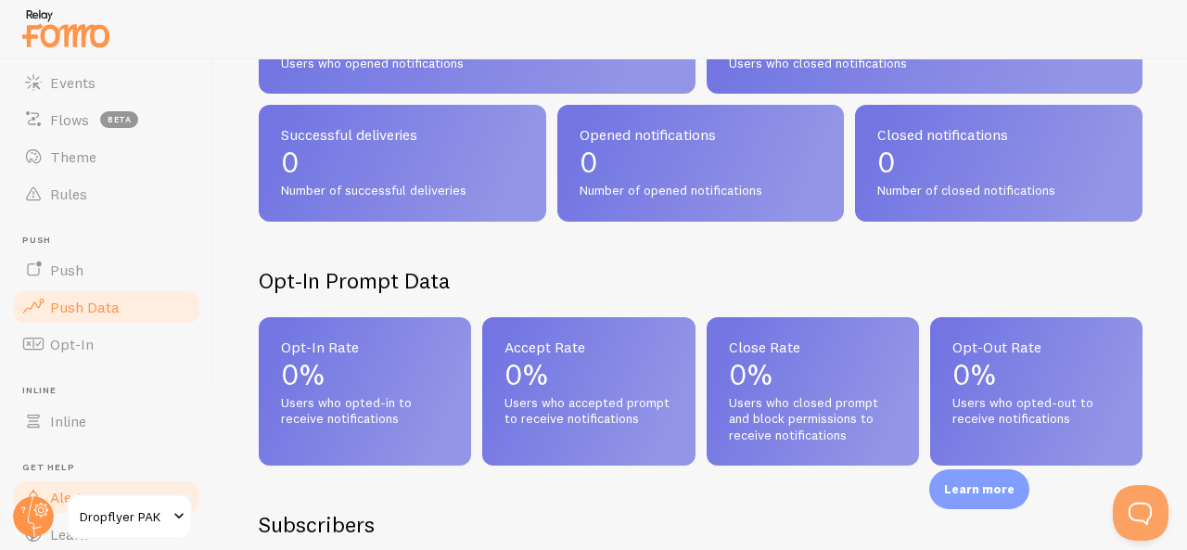
scroll to position [185, 0]
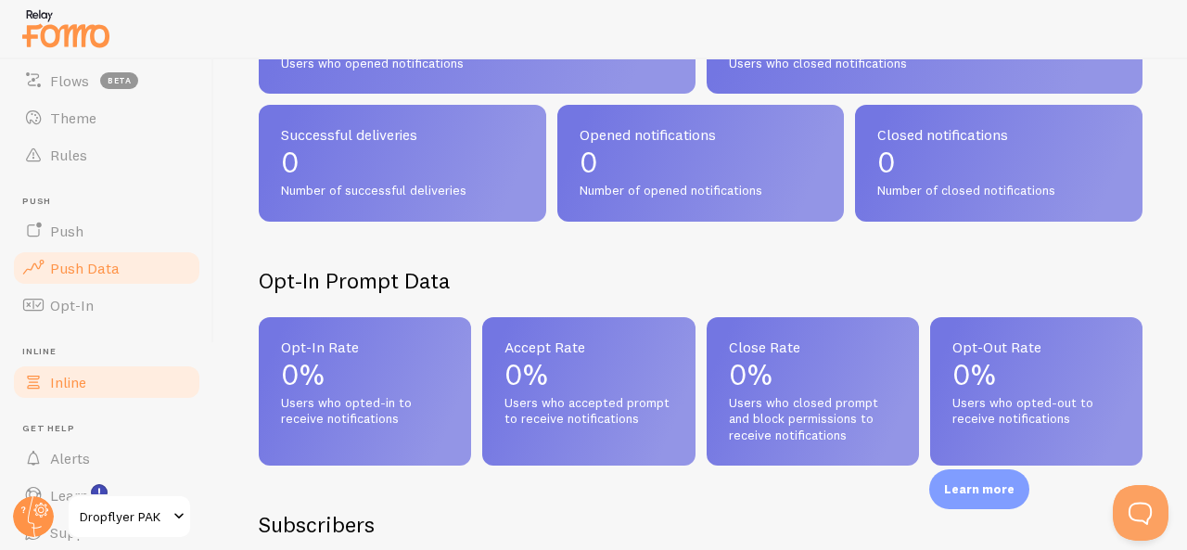
click at [104, 387] on link "Inline" at bounding box center [106, 381] width 191 height 37
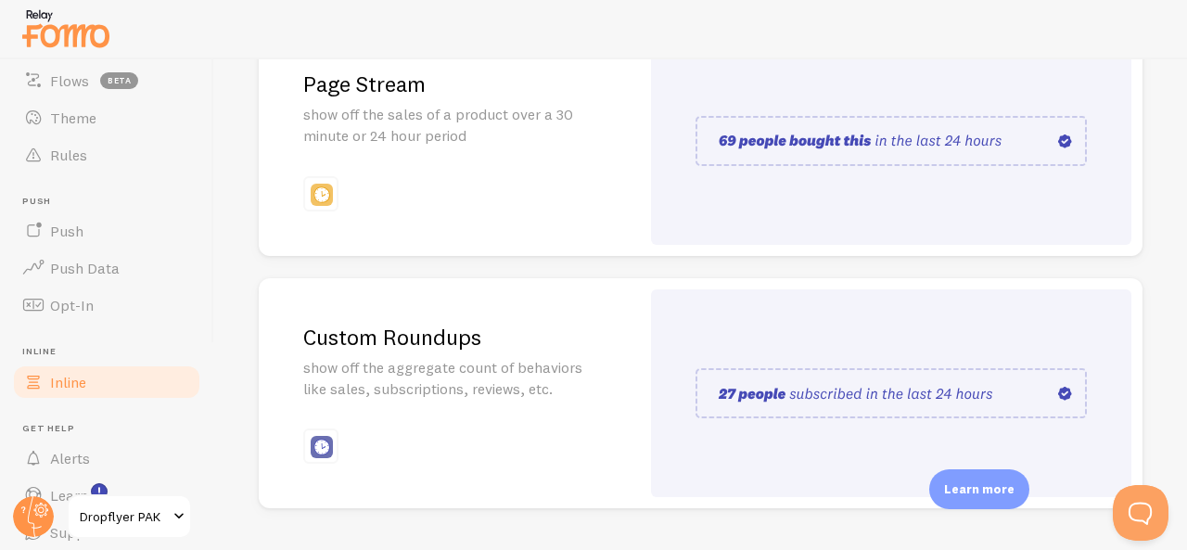
scroll to position [571, 0]
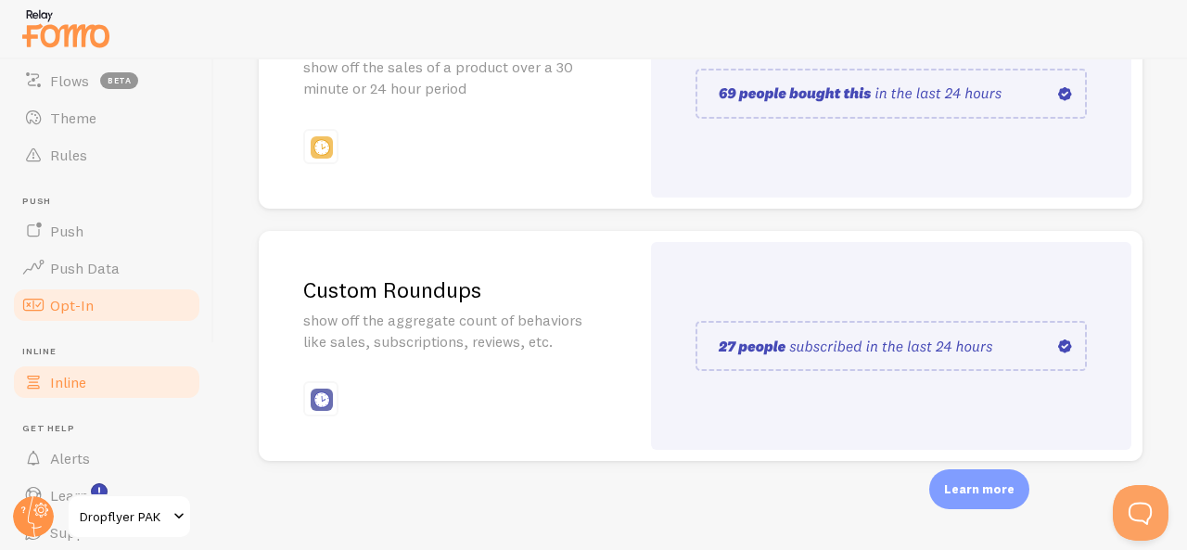
click at [58, 299] on span "Opt-In" at bounding box center [72, 305] width 44 height 19
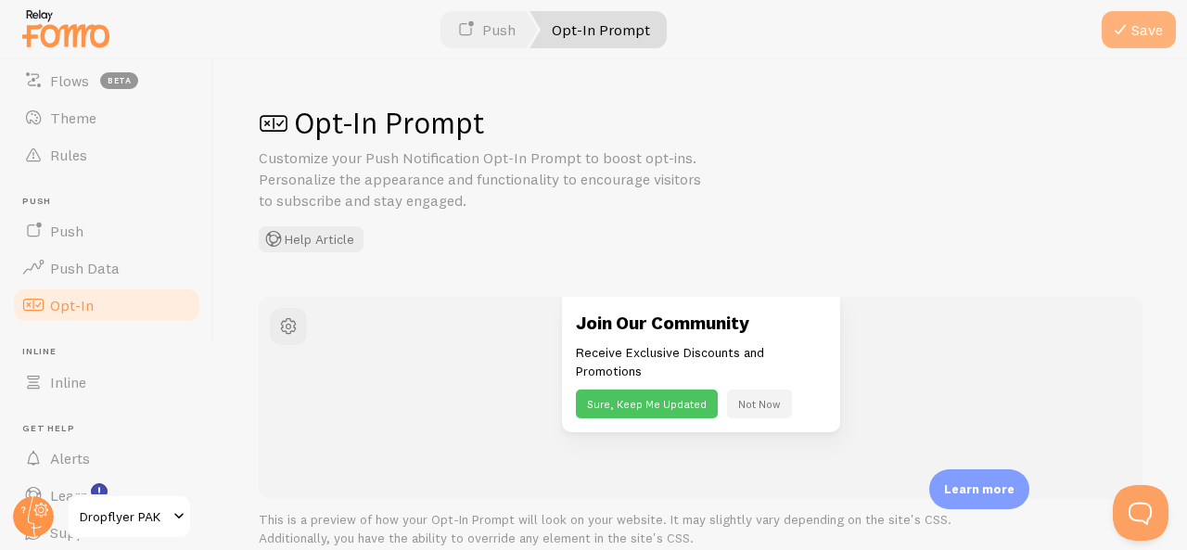
click at [1137, 34] on button "Save" at bounding box center [1138, 29] width 74 height 37
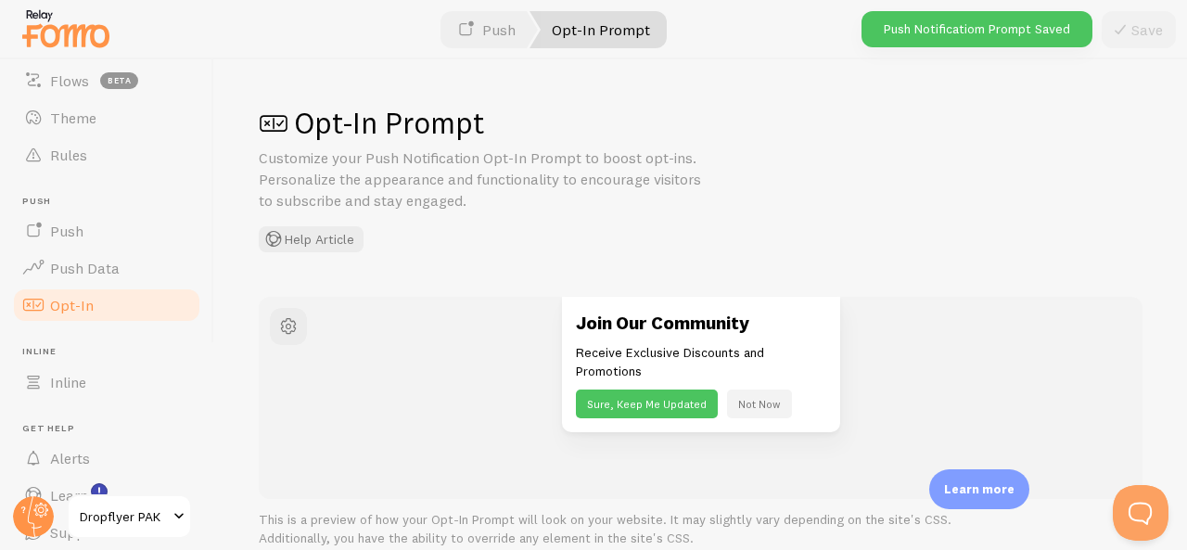
click at [662, 402] on button "Sure, Keep Me Updated" at bounding box center [647, 403] width 142 height 29
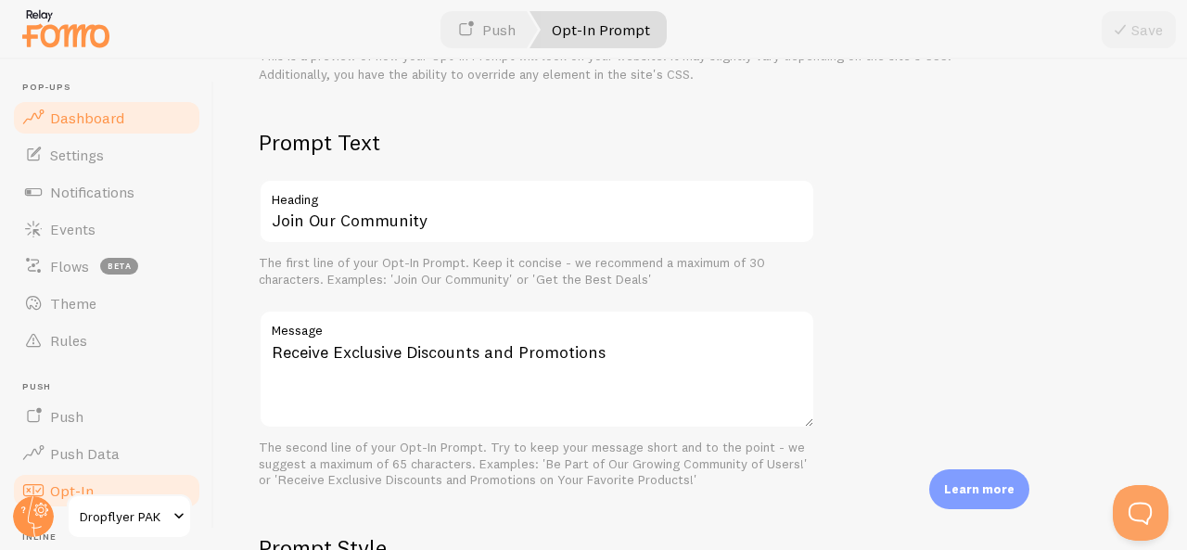
click at [72, 123] on span "Dashboard" at bounding box center [87, 117] width 74 height 19
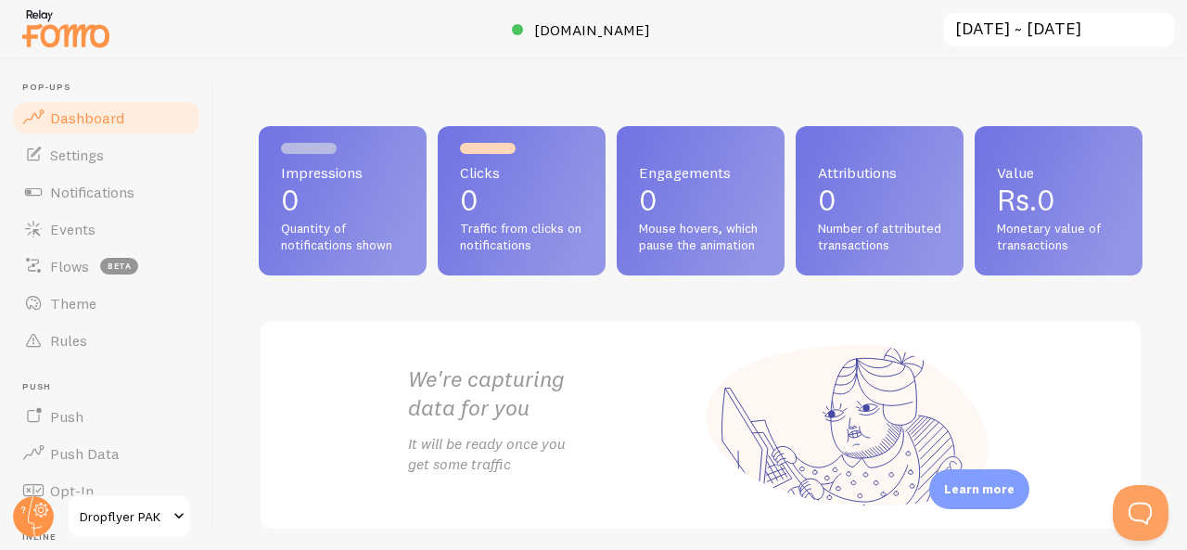
scroll to position [371, 0]
